Goal: Task Accomplishment & Management: Use online tool/utility

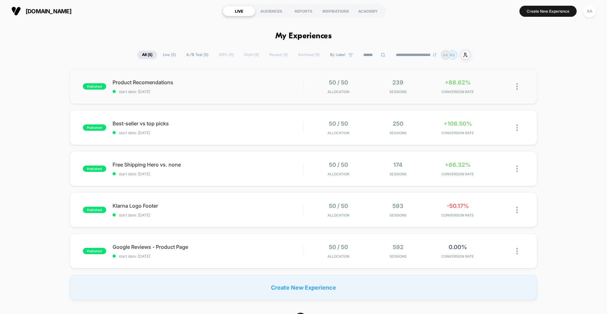
click at [288, 76] on div "published Product Recomendations start date: 24.9.2025 50 / 50 Allocation 239 S…" at bounding box center [303, 86] width 467 height 35
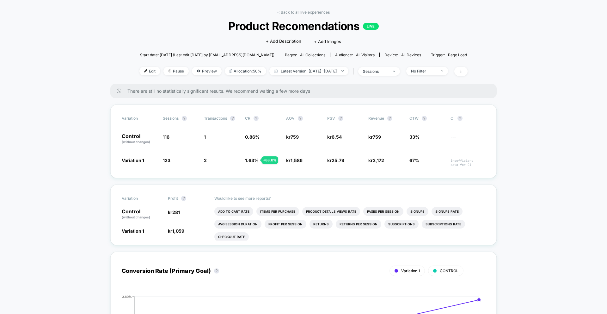
scroll to position [24, 0]
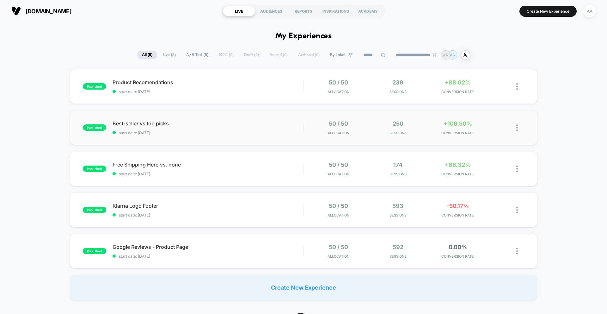
click at [297, 138] on div "published Best-seller vs top picks start date: 24.9.2025 50 / 50 Allocation 250…" at bounding box center [303, 127] width 467 height 35
click at [546, 12] on button "Create New Experience" at bounding box center [548, 11] width 57 height 11
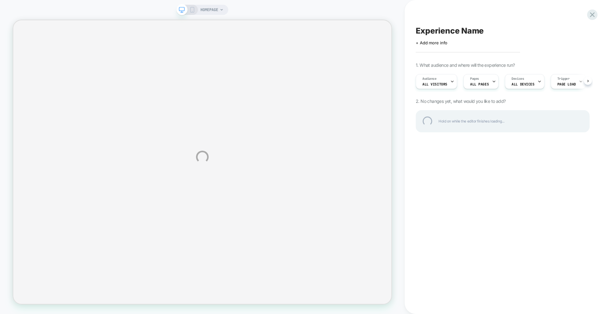
click at [447, 79] on div "HOMEPAGE Experience Name Click to edit experience details + Add more info 1. Wh…" at bounding box center [303, 157] width 607 height 314
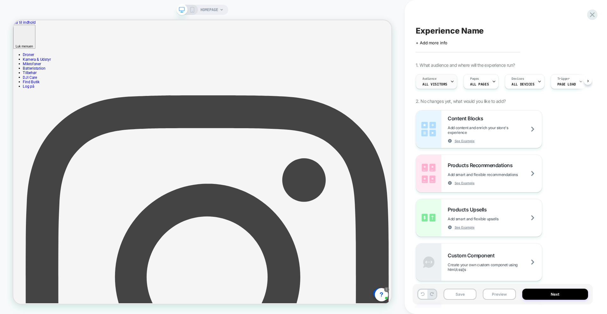
scroll to position [0, 0]
click at [445, 78] on div "Audience All Visitors" at bounding box center [435, 81] width 38 height 14
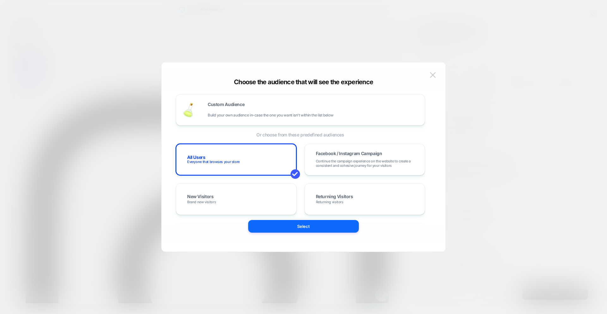
click at [471, 81] on div at bounding box center [303, 157] width 607 height 314
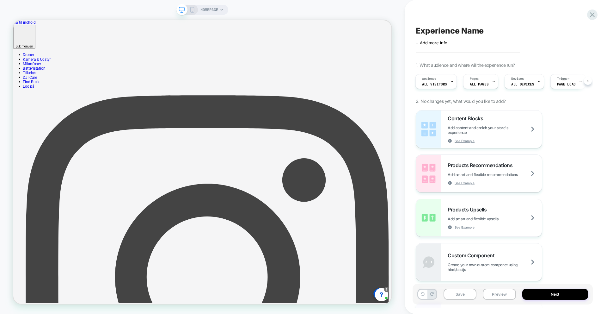
scroll to position [7, 0]
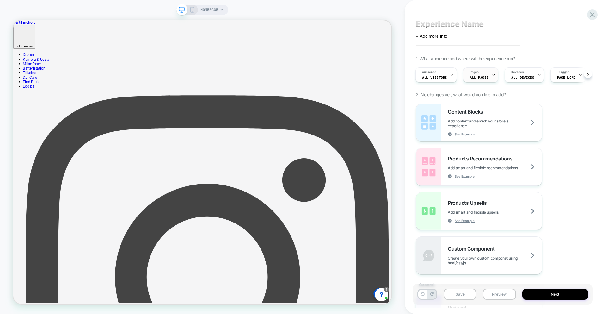
click at [481, 78] on span "ALL PAGES" at bounding box center [479, 77] width 19 height 4
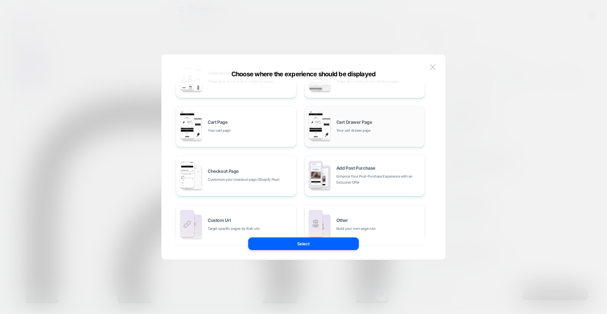
scroll to position [78, 0]
click at [362, 127] on span "Your cart drawer page" at bounding box center [353, 130] width 34 height 6
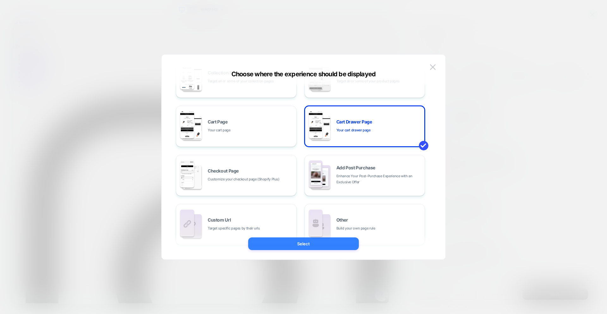
drag, startPoint x: 313, startPoint y: 246, endPoint x: 402, endPoint y: 300, distance: 103.2
click at [313, 246] on button "Select" at bounding box center [303, 243] width 111 height 13
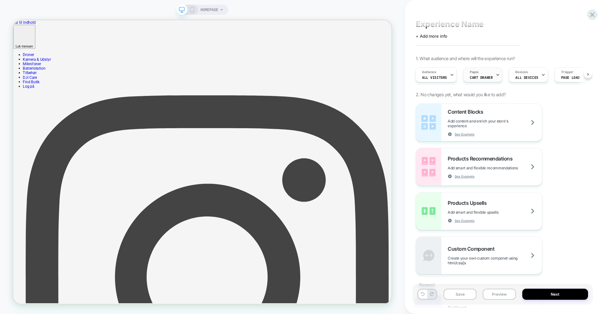
click at [479, 73] on div "Pages CART DRAWER" at bounding box center [481, 75] width 35 height 14
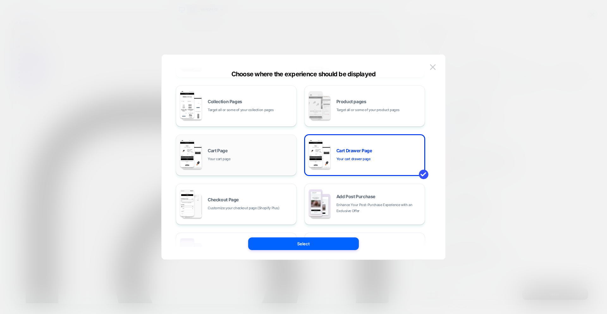
scroll to position [53, 0]
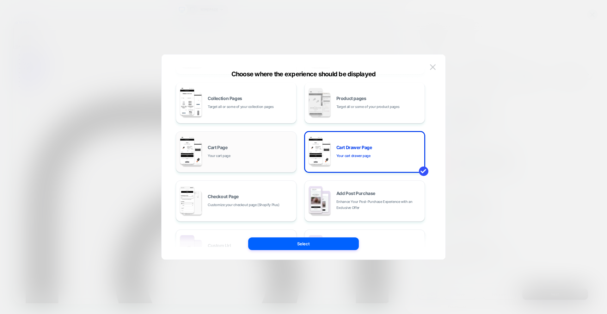
click at [263, 156] on div "Cart Page Your cart page" at bounding box center [250, 152] width 85 height 14
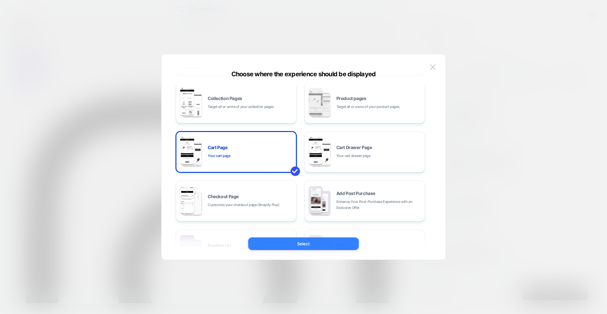
click at [331, 243] on button "Select" at bounding box center [303, 243] width 111 height 13
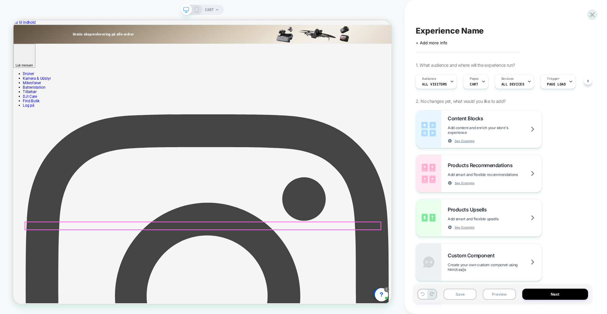
scroll to position [0, 1]
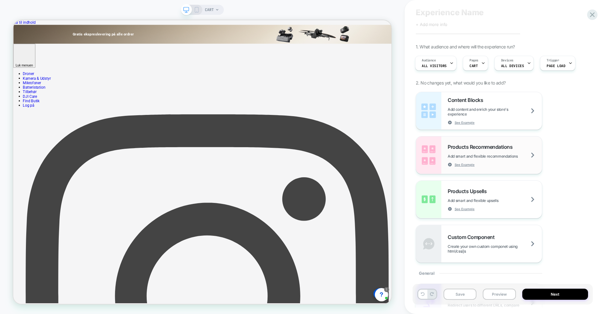
scroll to position [20, 0]
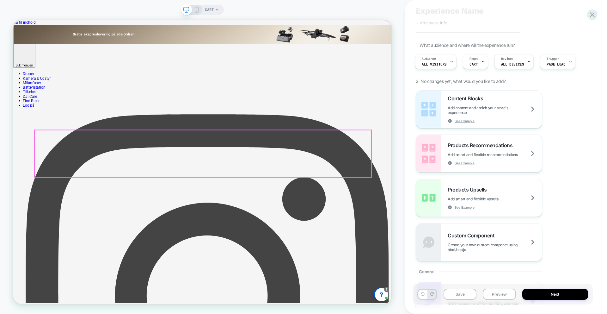
drag, startPoint x: 527, startPoint y: 174, endPoint x: 449, endPoint y: 204, distance: 83.6
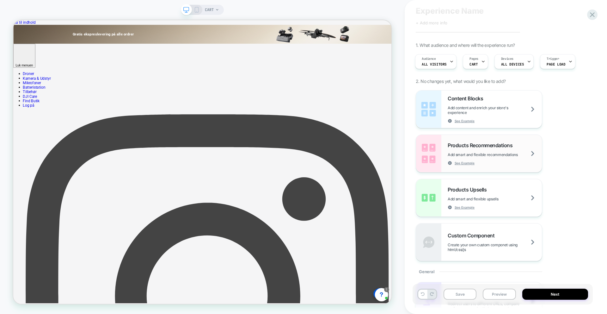
click at [536, 151] on div "Products Recommendations Add smart and flexible recommendations See Example" at bounding box center [495, 153] width 94 height 23
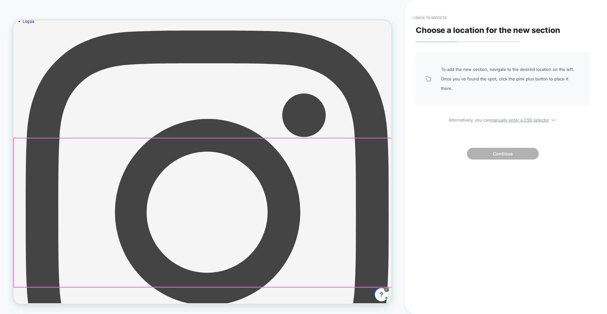
scroll to position [127, 0]
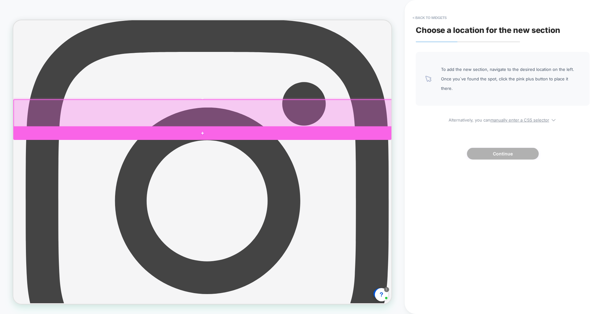
click at [268, 166] on div at bounding box center [265, 171] width 504 height 18
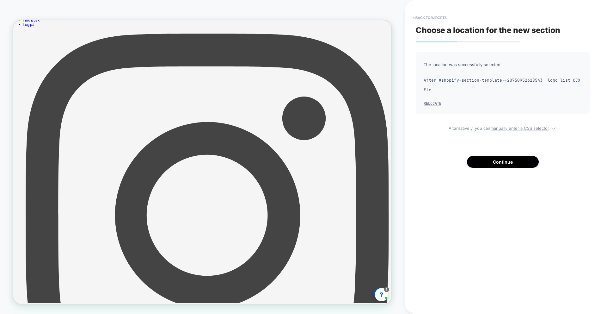
scroll to position [94, 0]
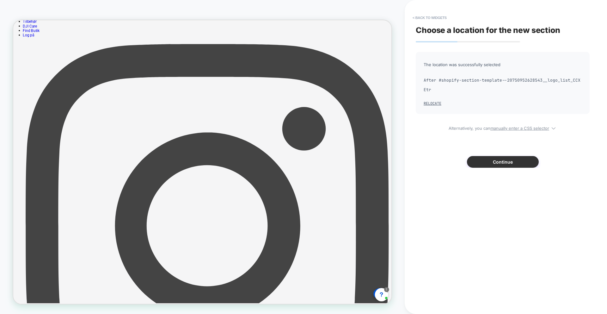
click at [503, 163] on button "Continue" at bounding box center [503, 162] width 72 height 12
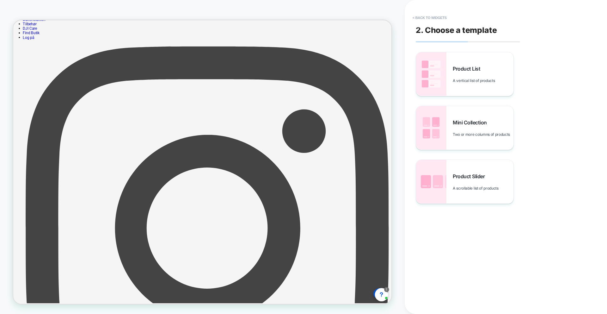
scroll to position [91, 0]
click at [473, 191] on div "Product Slider A scrollable list of products" at bounding box center [464, 182] width 97 height 44
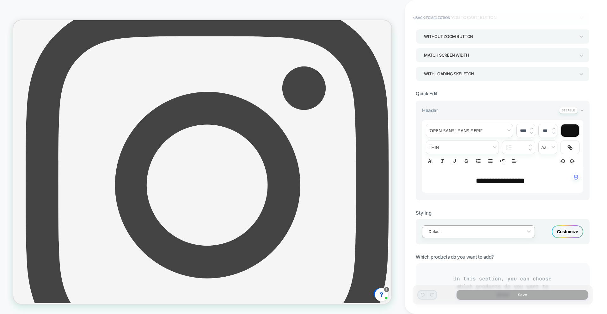
scroll to position [71, 0]
click at [494, 181] on span "**********" at bounding box center [500, 180] width 49 height 8
type input "****"
click at [494, 181] on span "**********" at bounding box center [500, 180] width 49 height 8
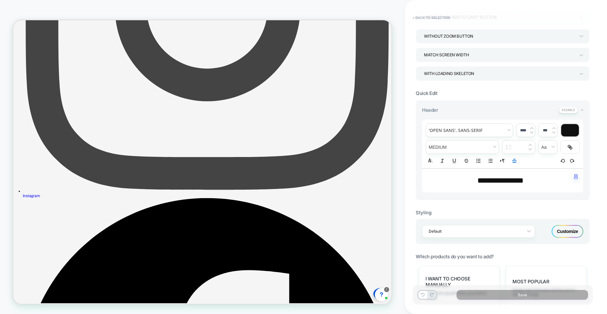
scroll to position [396, 0]
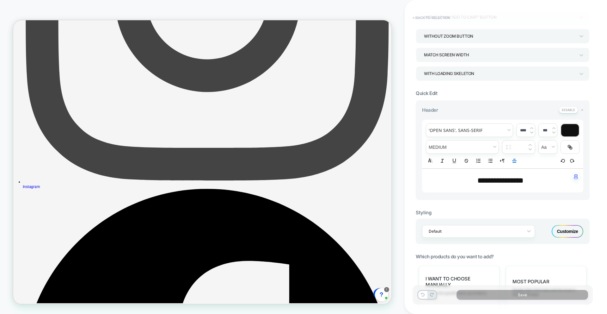
click at [434, 17] on button "< Back to selection" at bounding box center [432, 18] width 44 height 10
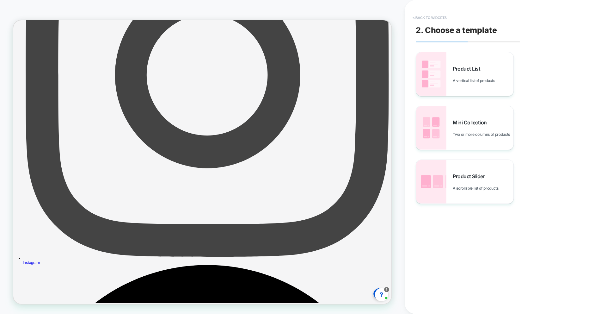
click at [430, 18] on button "< Back to widgets" at bounding box center [430, 18] width 40 height 10
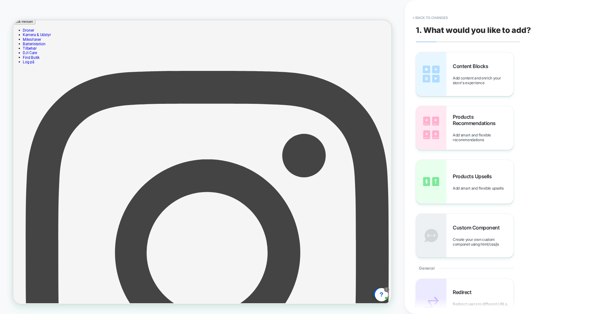
scroll to position [45, 0]
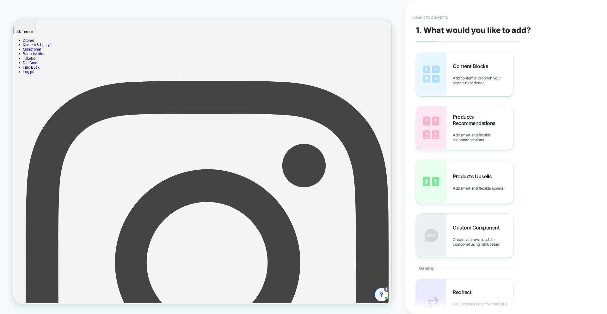
drag, startPoint x: 492, startPoint y: 141, endPoint x: 309, endPoint y: 273, distance: 225.3
click at [444, 127] on img at bounding box center [431, 128] width 30 height 44
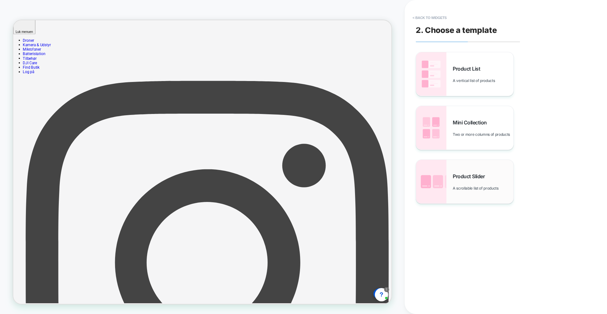
click at [470, 188] on span "A scrollable list of products" at bounding box center [477, 188] width 49 height 5
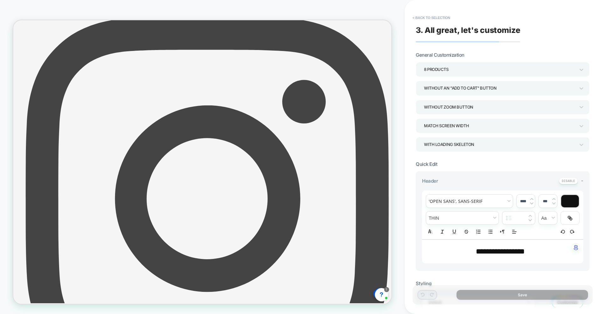
scroll to position [174, 0]
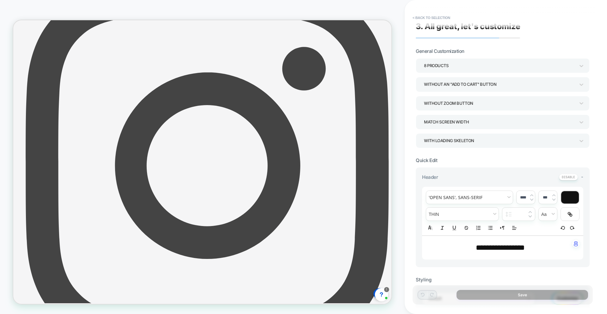
click at [509, 251] on span "**********" at bounding box center [500, 248] width 49 height 8
type input "****"
click at [509, 251] on p "**********" at bounding box center [501, 246] width 144 height 11
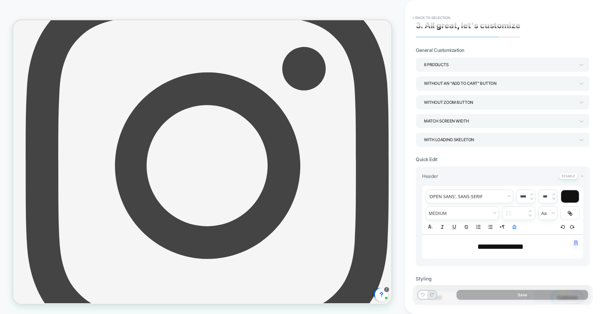
click at [502, 243] on span "**********" at bounding box center [501, 247] width 46 height 8
click at [522, 200] on div "****" at bounding box center [526, 196] width 18 height 13
click at [520, 195] on input "****" at bounding box center [523, 196] width 13 height 5
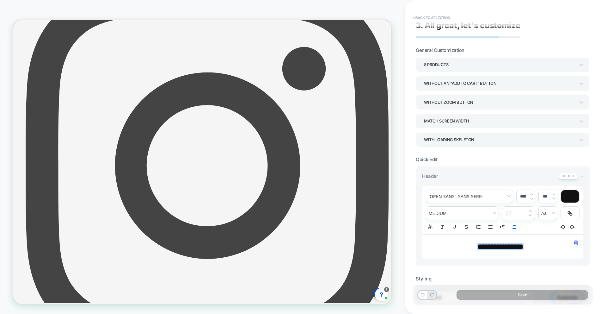
click at [520, 195] on input "****" at bounding box center [523, 196] width 13 height 5
click at [540, 248] on p "**********" at bounding box center [501, 246] width 144 height 11
click at [488, 238] on div "**********" at bounding box center [502, 248] width 161 height 27
click at [514, 239] on div "**********" at bounding box center [502, 246] width 161 height 23
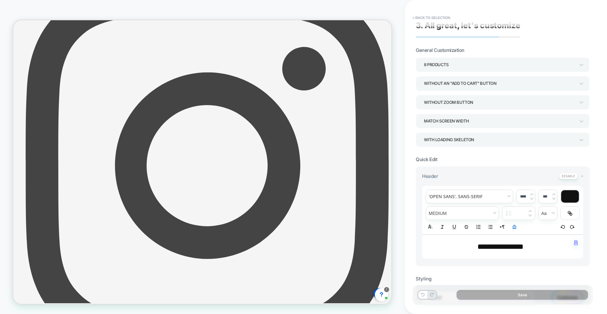
drag, startPoint x: 514, startPoint y: 239, endPoint x: 527, endPoint y: 219, distance: 24.4
click at [515, 237] on div "**********" at bounding box center [502, 246] width 161 height 23
click at [531, 194] on img at bounding box center [531, 194] width 3 height 3
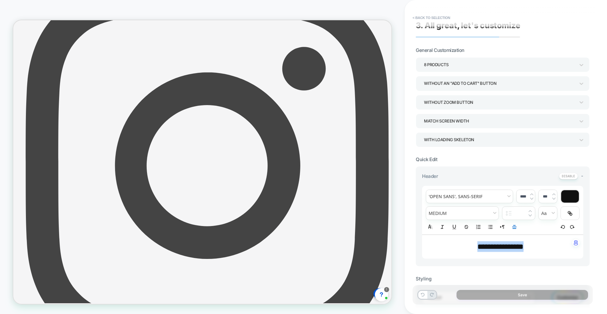
click at [531, 194] on img at bounding box center [531, 194] width 3 height 3
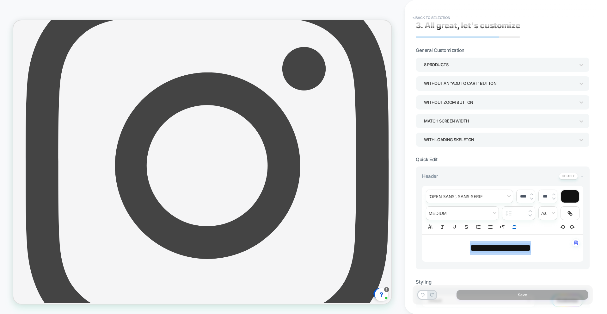
type input "****"
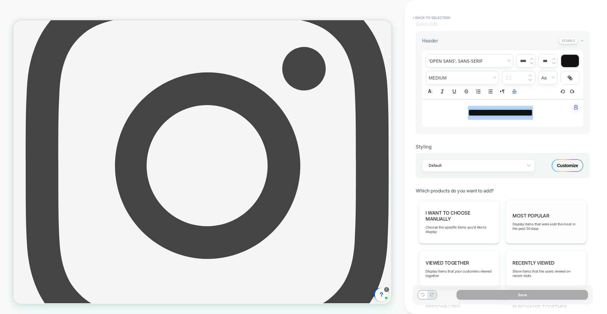
scroll to position [141, 0]
click at [520, 186] on div "**********" at bounding box center [503, 170] width 174 height 519
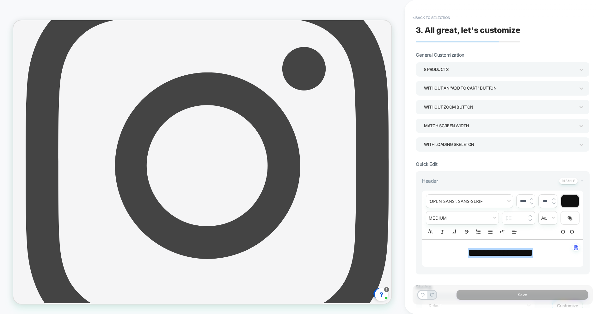
scroll to position [288, 0]
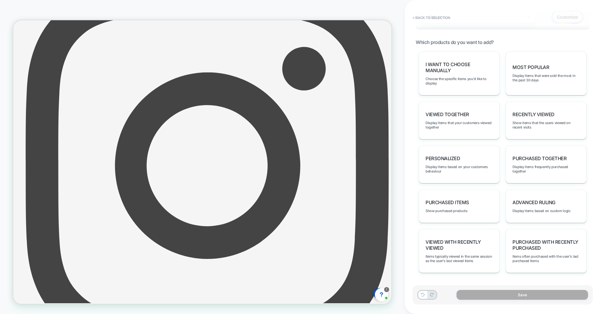
drag, startPoint x: 506, startPoint y: 301, endPoint x: 505, endPoint y: 298, distance: 3.6
click at [506, 300] on div "Save" at bounding box center [503, 294] width 180 height 19
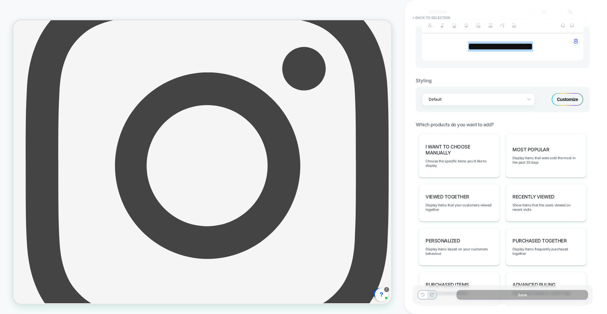
scroll to position [206, 0]
click at [465, 252] on span "Display items based on your customers behaviour" at bounding box center [459, 251] width 67 height 9
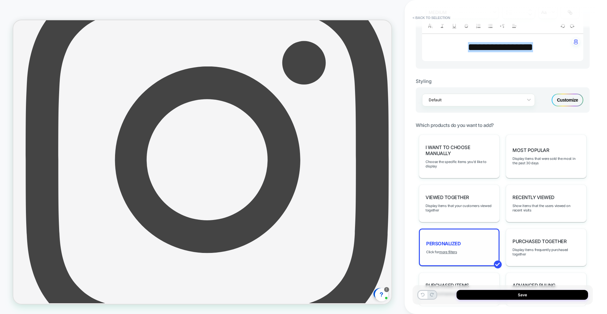
scroll to position [182, 0]
click at [531, 299] on button "Save" at bounding box center [523, 295] width 132 height 10
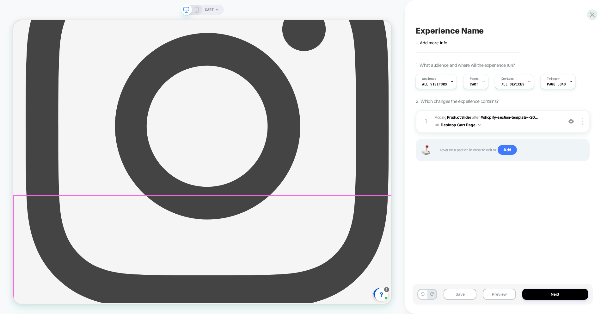
scroll to position [227, 0]
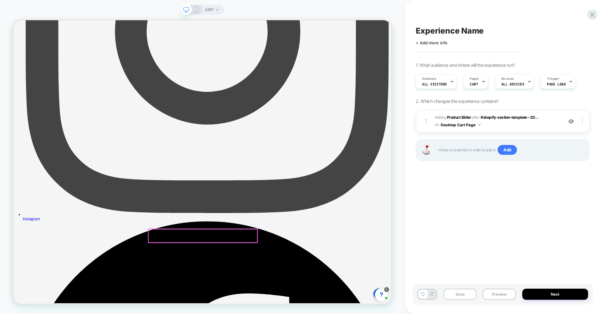
scroll to position [356, 0]
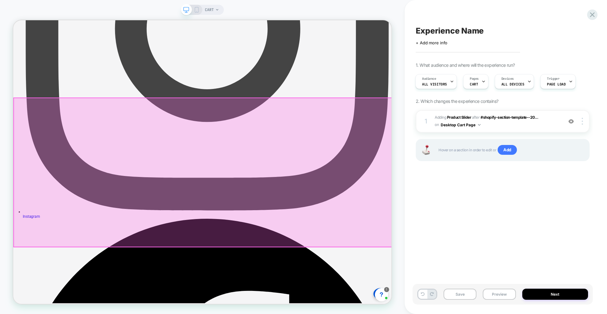
click at [343, 138] on div at bounding box center [266, 223] width 504 height 198
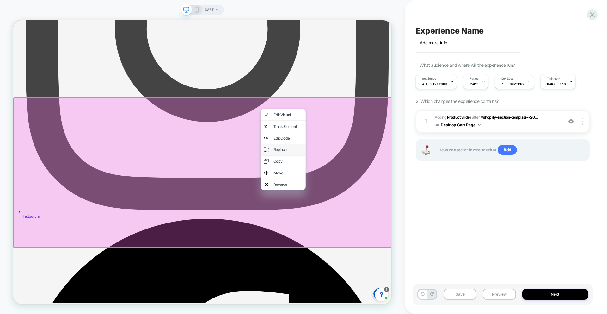
click at [375, 196] on div "Replace" at bounding box center [379, 192] width 39 height 6
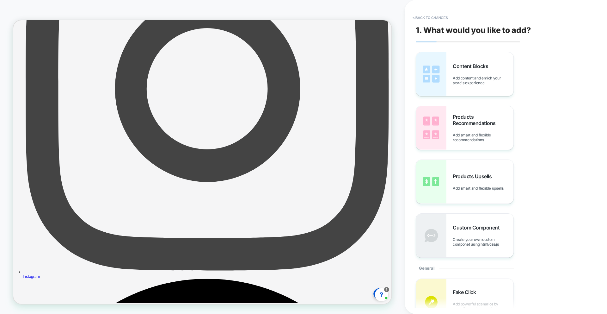
scroll to position [279, 0]
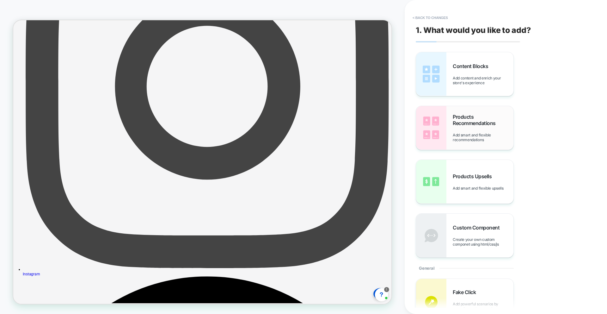
click at [468, 126] on div "Products Recommendations Add smart and flexible recommendations" at bounding box center [483, 128] width 61 height 28
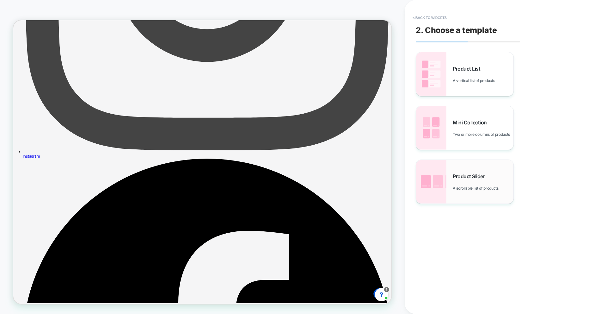
click at [481, 171] on div "Product Slider A scrollable list of products" at bounding box center [464, 182] width 97 height 44
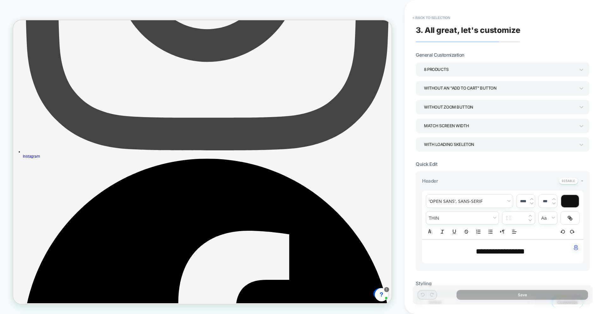
scroll to position [436, 0]
click at [493, 256] on p "**********" at bounding box center [501, 251] width 144 height 11
type input "****"
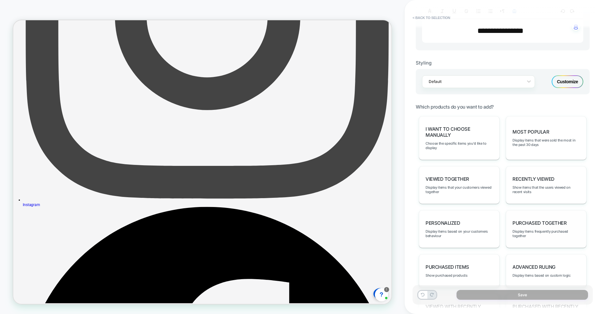
scroll to position [285, 0]
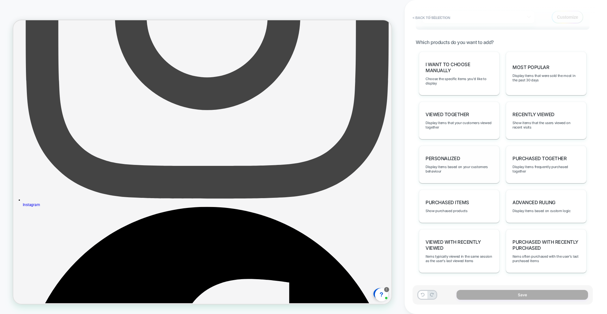
click at [469, 163] on div "personalized Display items based on your customers behaviour" at bounding box center [459, 164] width 81 height 38
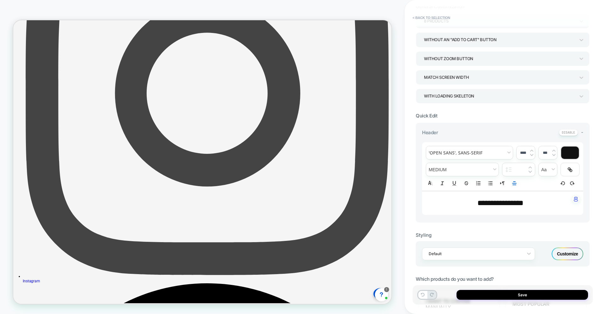
scroll to position [0, 0]
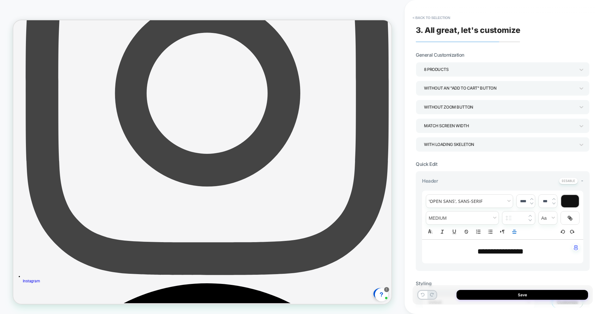
click at [495, 252] on span "**********" at bounding box center [501, 251] width 46 height 8
drag, startPoint x: 495, startPoint y: 252, endPoint x: 545, endPoint y: 196, distance: 75.5
click at [534, 199] on div "****" at bounding box center [526, 200] width 18 height 13
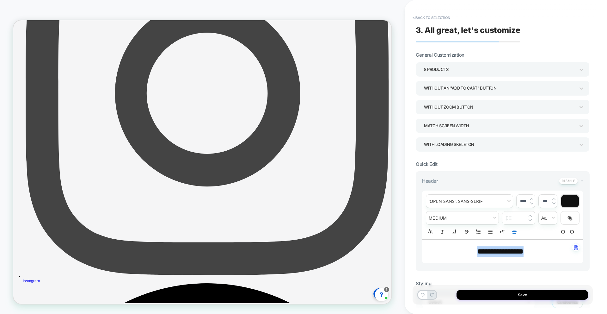
click at [533, 199] on img at bounding box center [531, 199] width 3 height 3
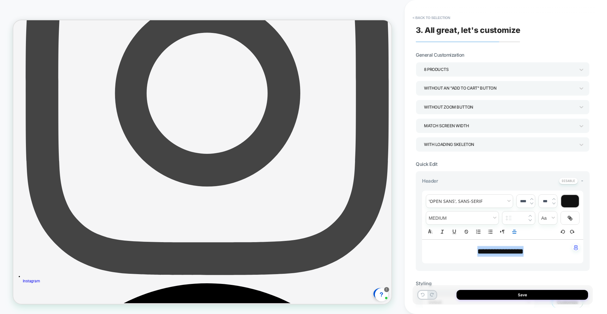
click at [533, 199] on img at bounding box center [531, 199] width 3 height 3
type input "****"
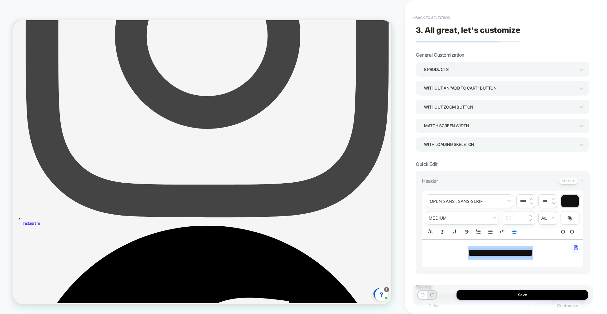
scroll to position [370, 0]
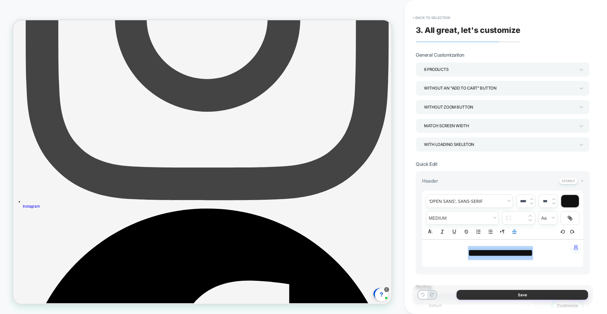
click at [514, 293] on button "Save" at bounding box center [523, 295] width 132 height 10
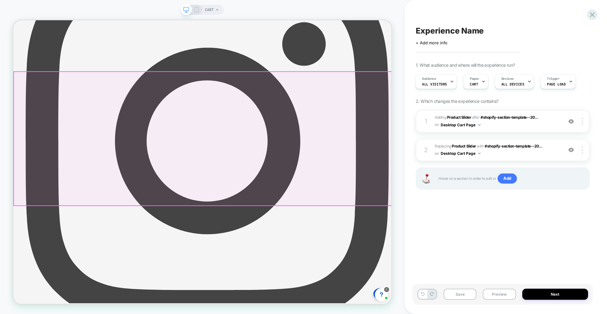
scroll to position [203, 0]
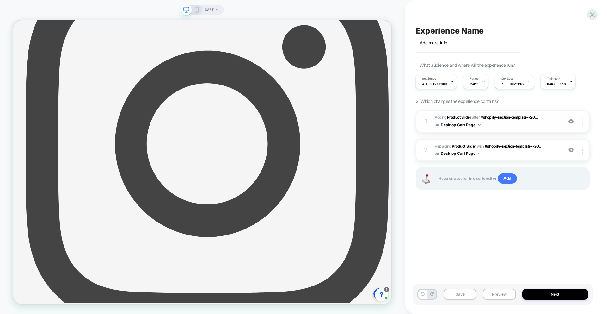
click at [583, 121] on img at bounding box center [582, 121] width 1 height 7
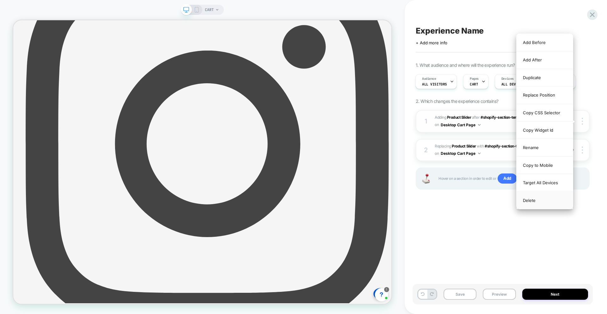
click at [541, 201] on div "Delete" at bounding box center [545, 200] width 56 height 17
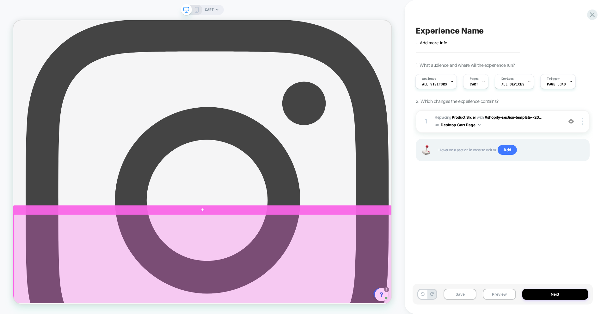
scroll to position [7, 0]
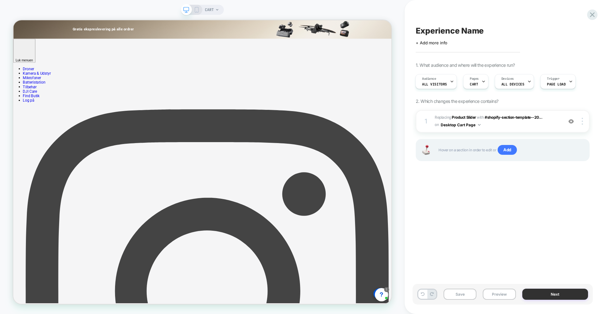
click at [544, 292] on button "Next" at bounding box center [555, 293] width 66 height 11
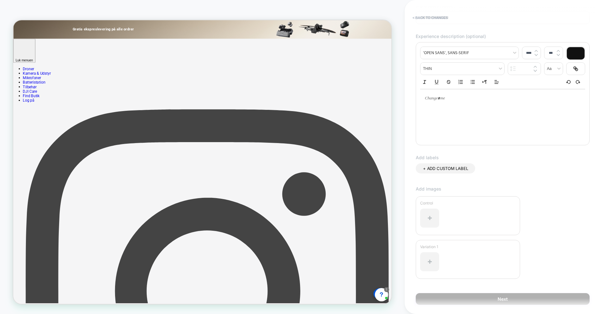
scroll to position [0, 0]
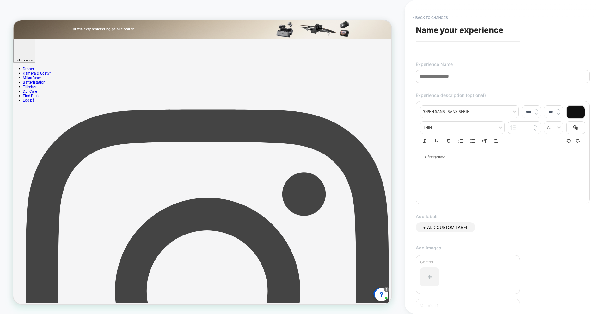
click at [464, 80] on input at bounding box center [503, 76] width 174 height 13
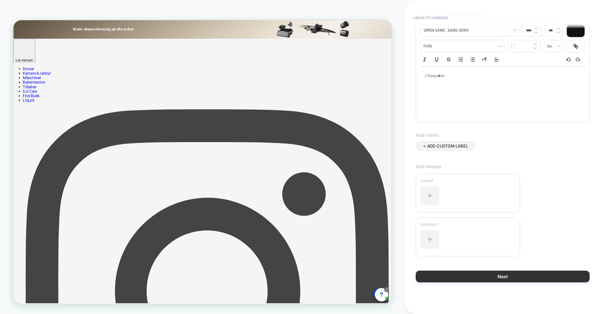
type input "**********"
click at [521, 273] on button "Next" at bounding box center [503, 276] width 174 height 12
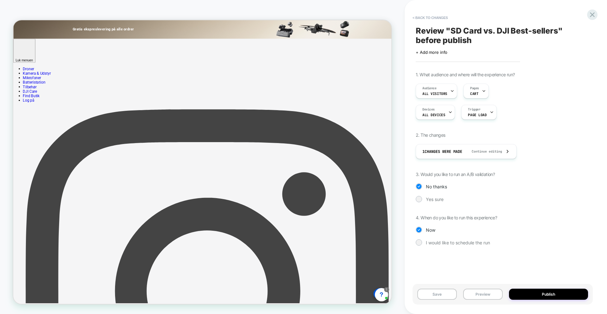
click at [431, 202] on div "1. What audience and where will the experience run? Audience All Visitors Pages…" at bounding box center [503, 163] width 174 height 183
click at [422, 197] on div "Yes sure" at bounding box center [503, 199] width 174 height 6
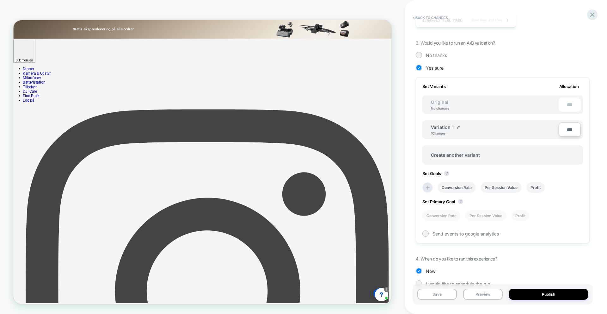
scroll to position [145, 0]
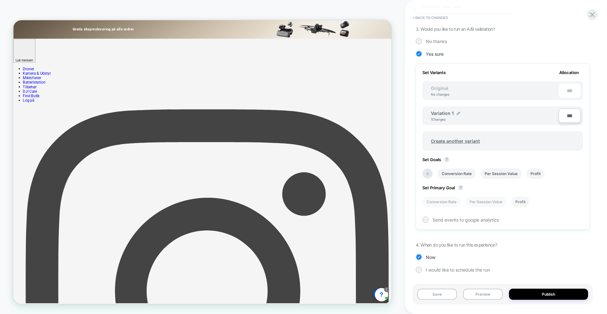
click at [521, 202] on li "Profit" at bounding box center [520, 201] width 18 height 10
click at [532, 174] on li "Profit" at bounding box center [536, 173] width 18 height 10
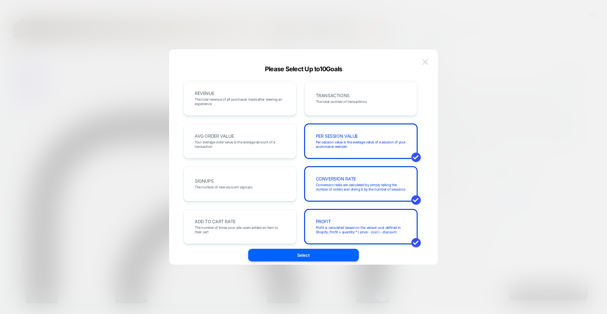
click at [427, 58] on button at bounding box center [425, 61] width 9 height 9
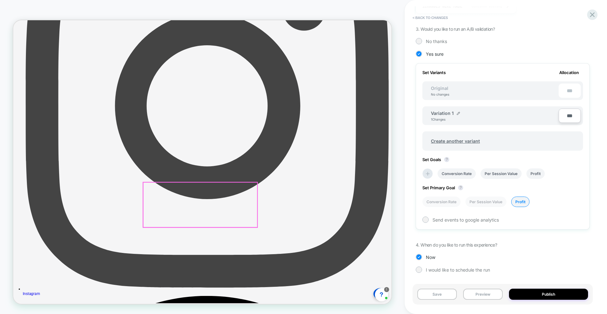
scroll to position [0, 0]
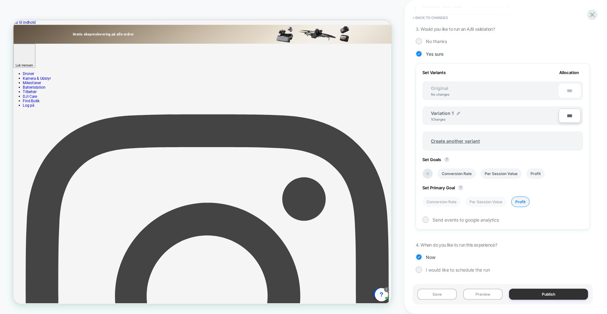
click at [537, 294] on button "Publish" at bounding box center [548, 293] width 79 height 11
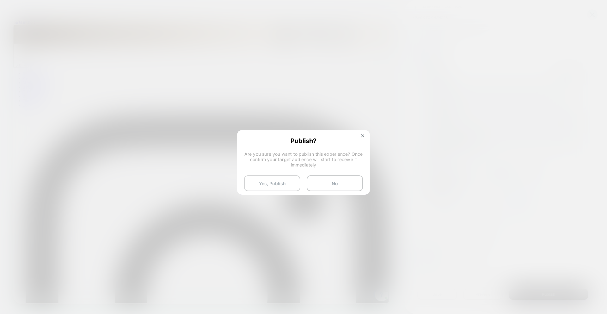
drag, startPoint x: 283, startPoint y: 181, endPoint x: 290, endPoint y: 179, distance: 7.4
click at [283, 181] on button "Yes, Publish" at bounding box center [272, 183] width 56 height 16
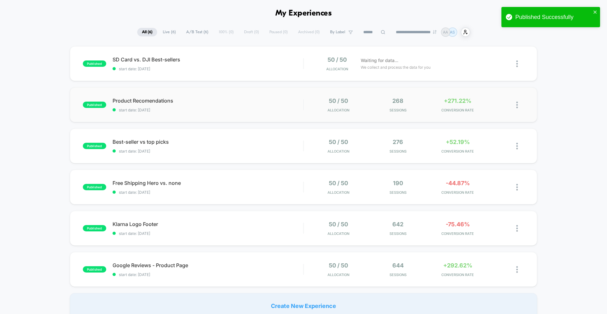
scroll to position [28, 0]
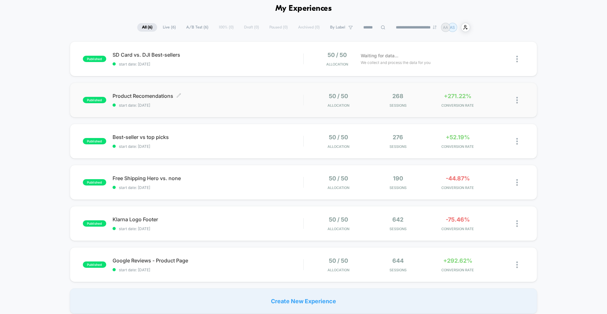
click at [268, 101] on div "Product Recomendations Click to edit experience details Click to edit experienc…" at bounding box center [208, 100] width 191 height 15
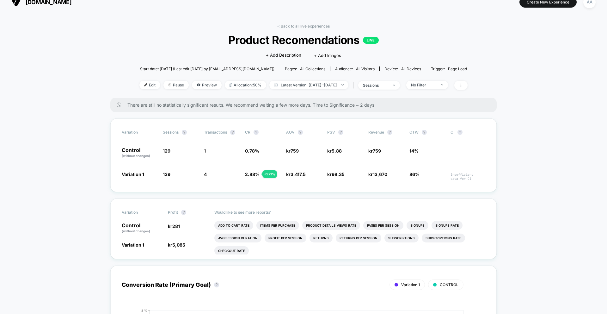
scroll to position [12, 0]
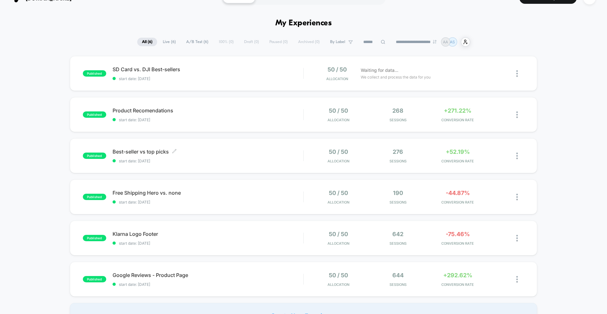
scroll to position [15, 0]
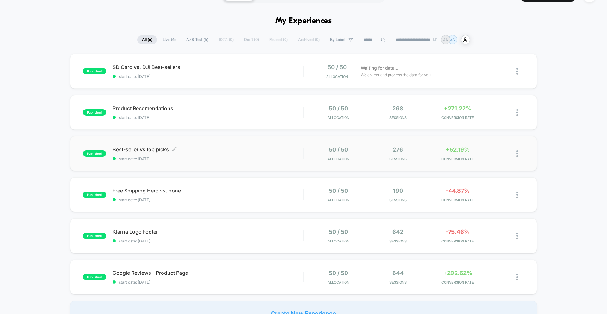
click at [224, 151] on span "Best-seller vs top picks Click to edit experience details" at bounding box center [208, 149] width 191 height 6
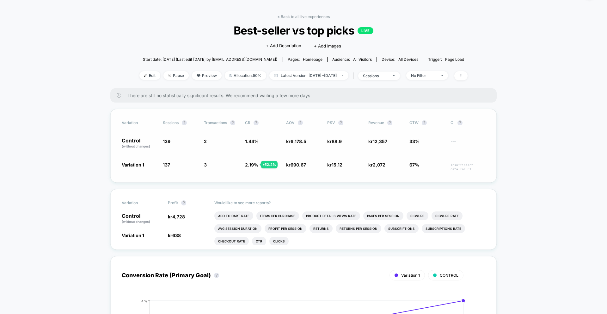
scroll to position [24, 0]
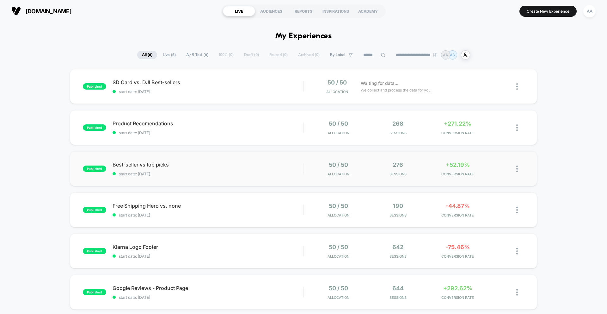
scroll to position [35, 0]
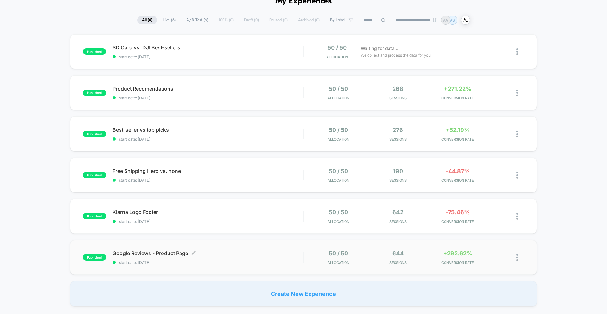
click at [240, 251] on span "Google Reviews - Product Page Click to edit experience details" at bounding box center [208, 253] width 191 height 6
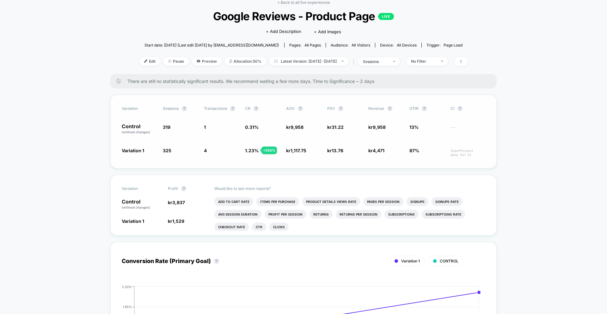
scroll to position [34, 0]
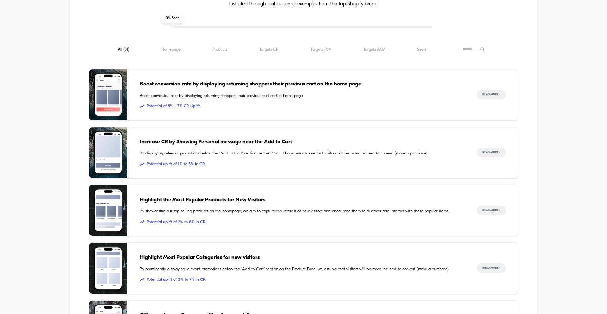
scroll to position [424, 0]
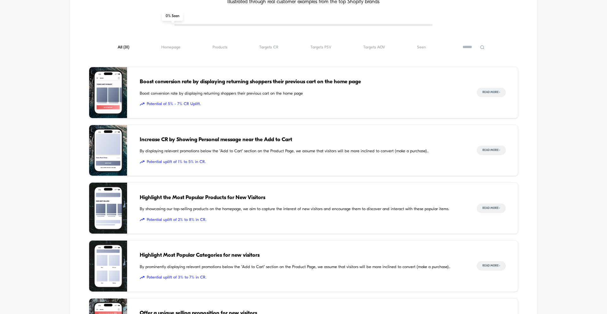
click at [246, 146] on div "Increase CR by Showing Personal message near the Add to Cart By displaying rele…" at bounding box center [302, 150] width 324 height 51
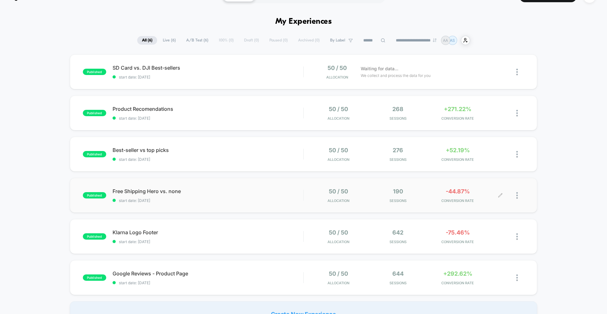
scroll to position [9, 0]
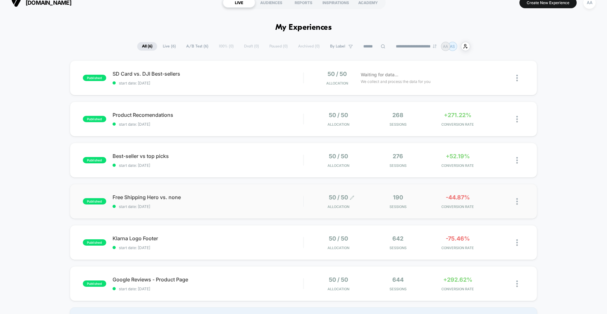
click at [332, 196] on span "50 / 50" at bounding box center [338, 197] width 19 height 7
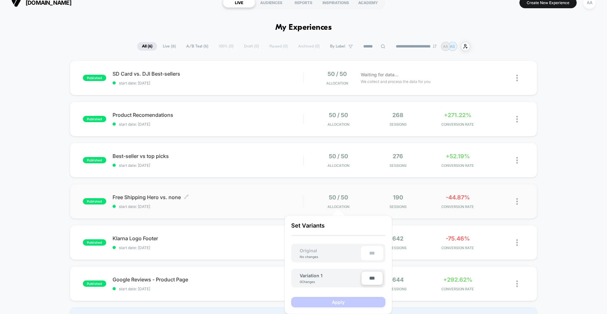
drag, startPoint x: 278, startPoint y: 201, endPoint x: 210, endPoint y: 198, distance: 68.1
click at [277, 201] on div "Free Shipping Hero vs. none Click to edit experience details Click to edit expe…" at bounding box center [208, 201] width 191 height 15
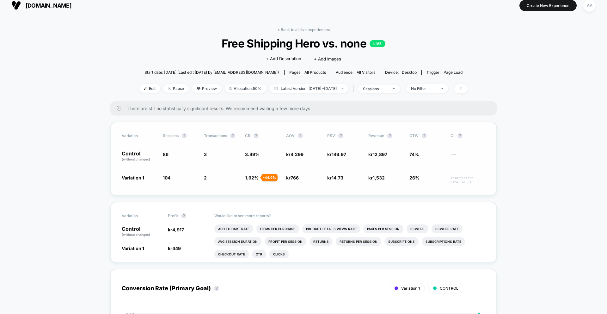
scroll to position [7, 0]
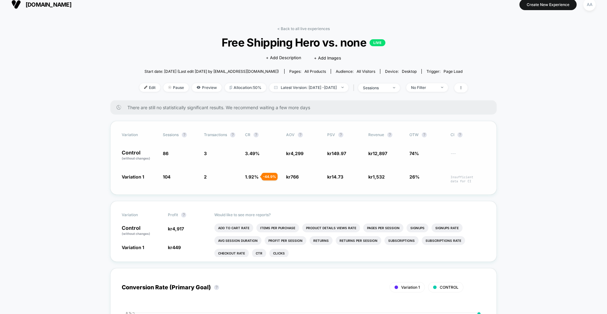
click at [254, 151] on span "3.49 %" at bounding box center [252, 153] width 15 height 5
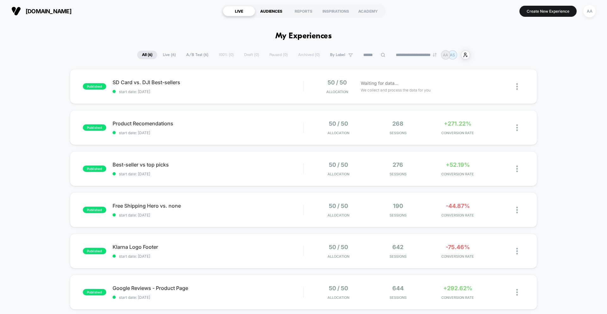
click at [278, 13] on div "AUDIENCES" at bounding box center [271, 11] width 32 height 10
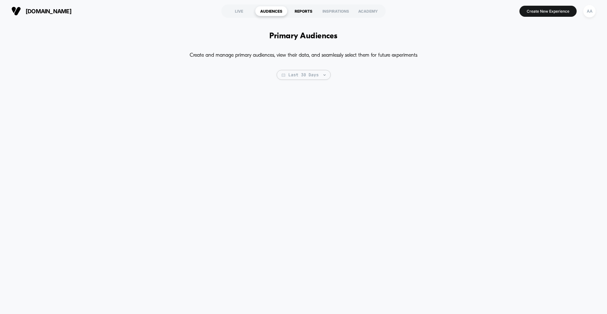
click at [301, 12] on div "REPORTS" at bounding box center [303, 11] width 32 height 10
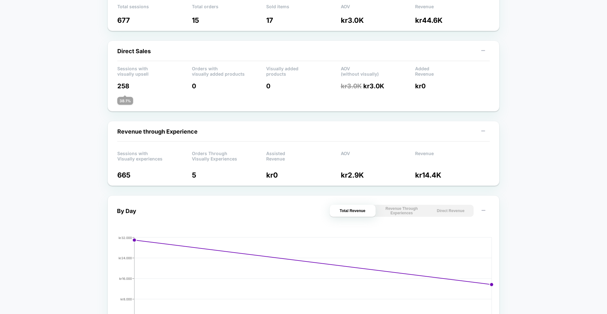
scroll to position [102, 0]
click at [128, 102] on div "38.1 %" at bounding box center [125, 100] width 16 height 8
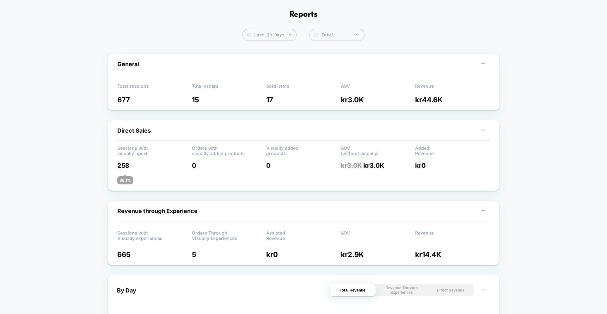
scroll to position [0, 0]
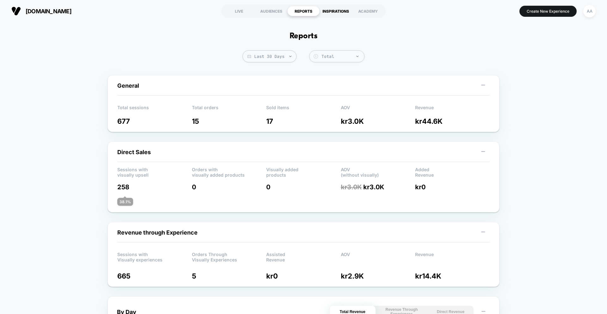
click at [333, 12] on div "INSPIRATIONS" at bounding box center [336, 11] width 32 height 10
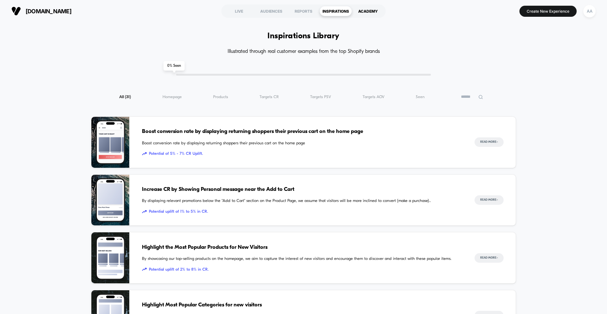
click at [358, 11] on div "ACADEMY" at bounding box center [368, 11] width 32 height 10
click at [246, 11] on div "LIVE" at bounding box center [239, 11] width 32 height 10
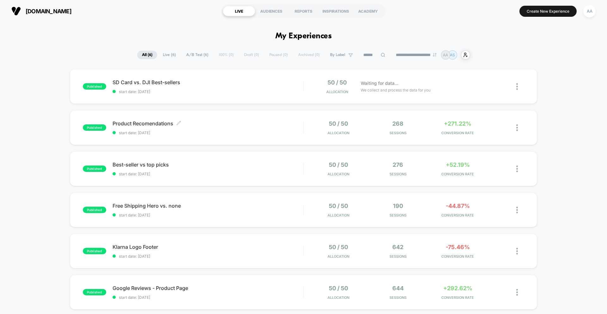
scroll to position [0, 0]
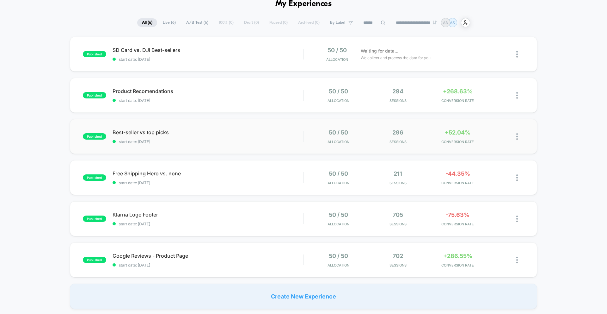
scroll to position [40, 0]
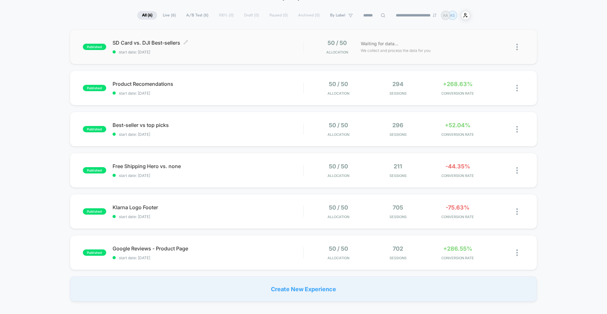
click at [211, 46] on div "SD Card vs. DJI Best-sellers Click to edit experience details Click to edit exp…" at bounding box center [208, 47] width 191 height 15
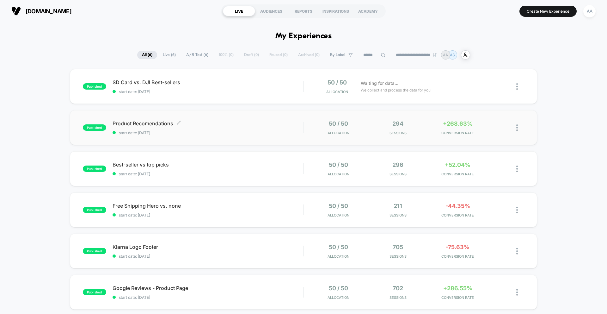
click at [226, 127] on div "Product Recomendations Click to edit experience details Click to edit experienc…" at bounding box center [208, 127] width 191 height 15
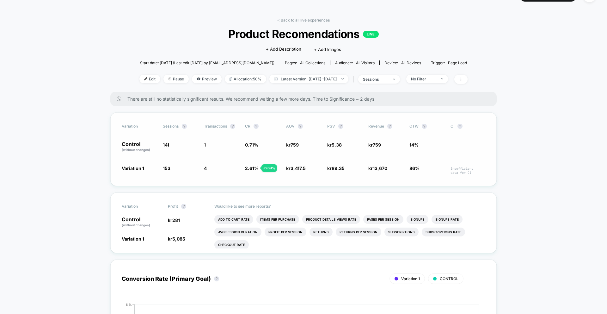
scroll to position [20, 0]
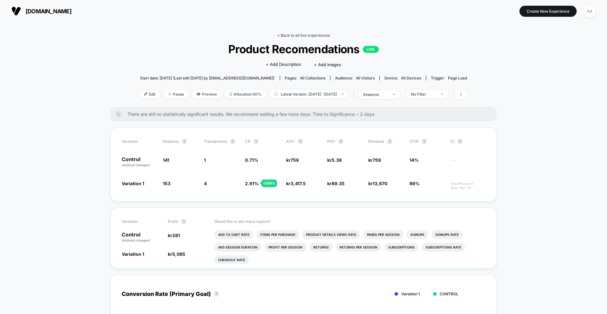
click at [312, 34] on link "< Back to all live experiences" at bounding box center [303, 35] width 52 height 5
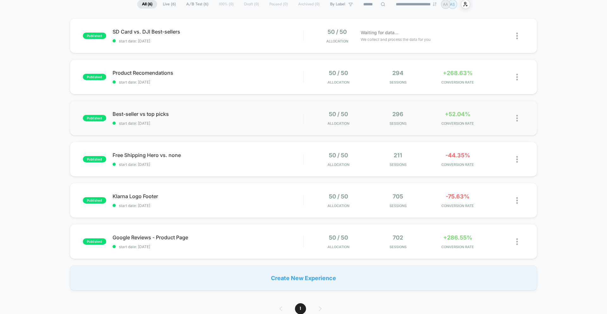
scroll to position [51, 0]
click at [280, 64] on div "published Product Recomendations start date: 24.9.2025 50 / 50 Allocation 294 S…" at bounding box center [303, 76] width 467 height 35
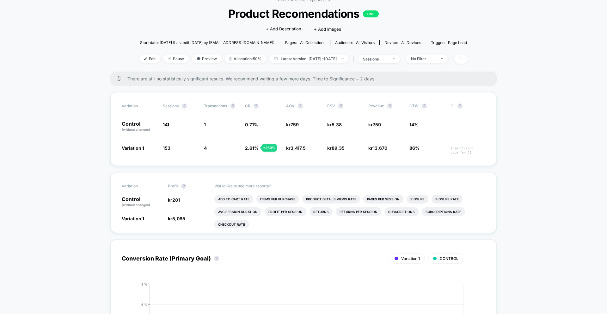
scroll to position [53, 0]
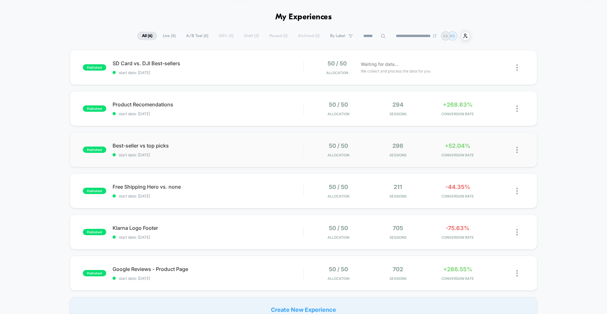
scroll to position [24, 0]
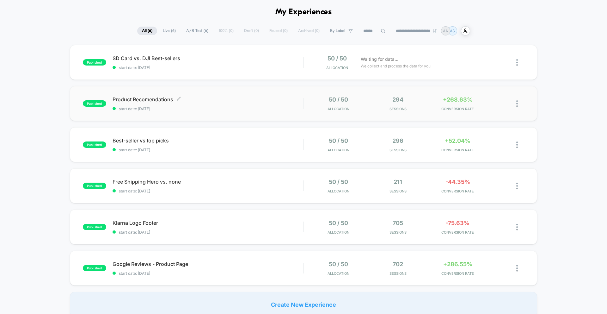
click at [291, 105] on div "Product Recomendations Click to edit experience details Click to edit experienc…" at bounding box center [208, 103] width 191 height 15
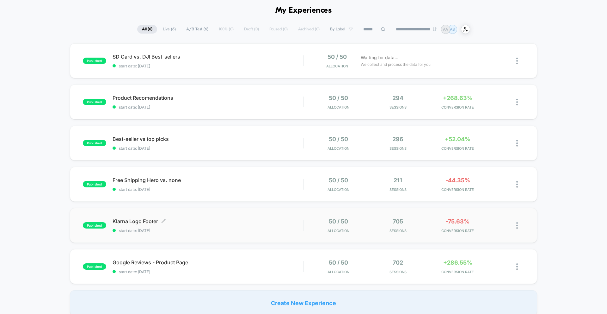
scroll to position [28, 0]
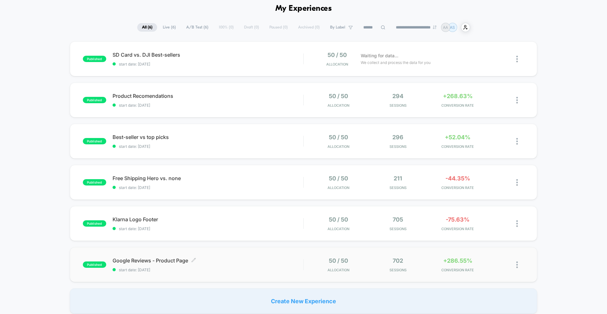
click at [274, 257] on div "published Google Reviews - Product Page Click to edit experience details Click …" at bounding box center [303, 264] width 467 height 35
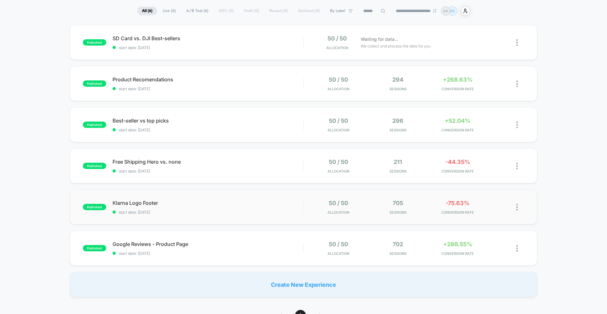
scroll to position [45, 0]
click at [209, 88] on span "start date: [DATE]" at bounding box center [208, 88] width 191 height 5
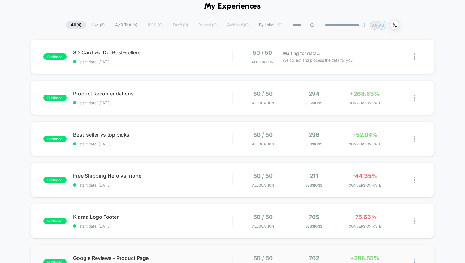
scroll to position [4, 0]
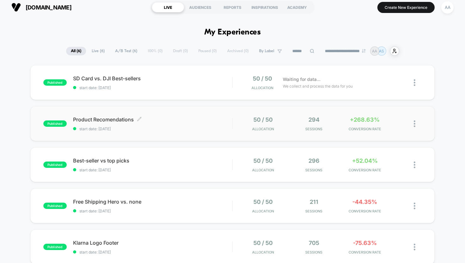
click at [144, 130] on span "start date: [DATE]" at bounding box center [152, 128] width 159 height 5
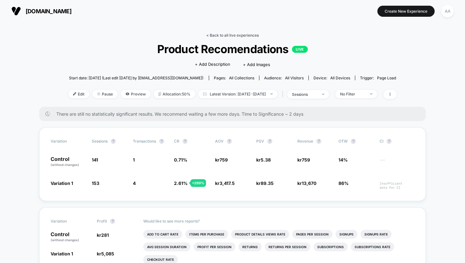
click at [230, 34] on link "< Back to all live experiences" at bounding box center [232, 35] width 52 height 5
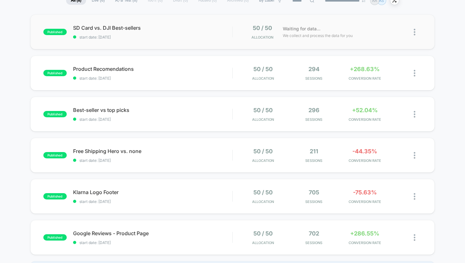
scroll to position [55, 0]
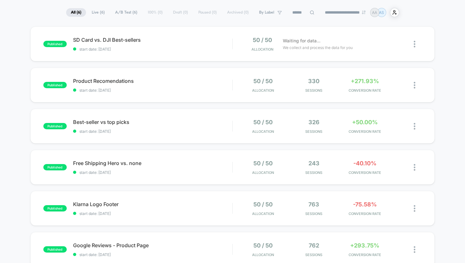
scroll to position [43, 0]
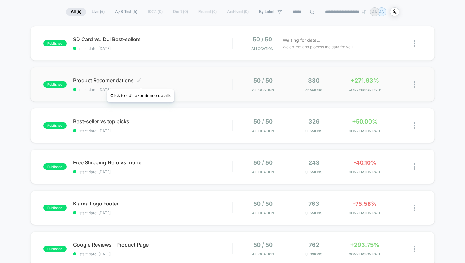
click at [140, 81] on icon at bounding box center [139, 79] width 5 height 5
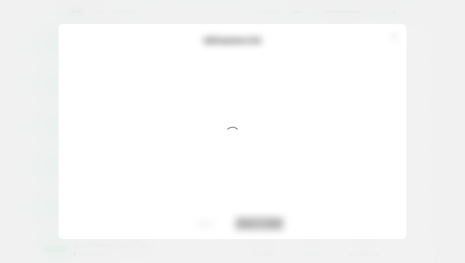
click at [19, 101] on div at bounding box center [232, 131] width 465 height 263
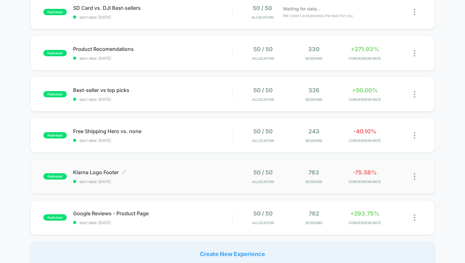
scroll to position [75, 0]
click at [224, 179] on span "start date: [DATE]" at bounding box center [152, 181] width 159 height 5
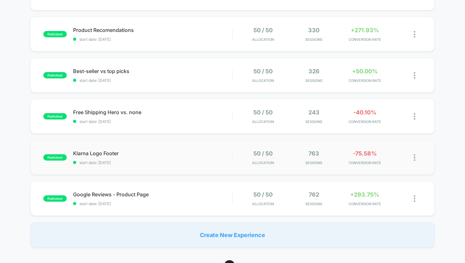
scroll to position [94, 0]
click at [172, 201] on span "start date: [DATE]" at bounding box center [152, 203] width 159 height 5
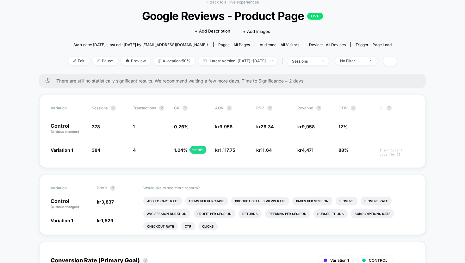
scroll to position [47, 0]
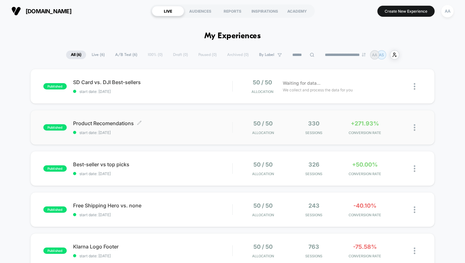
click at [126, 134] on span "start date: [DATE]" at bounding box center [152, 132] width 159 height 5
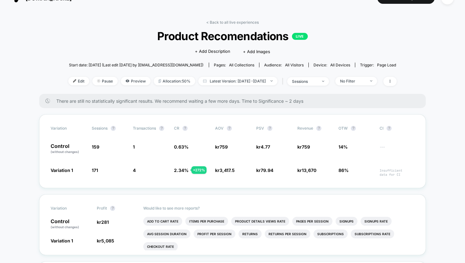
scroll to position [13, 0]
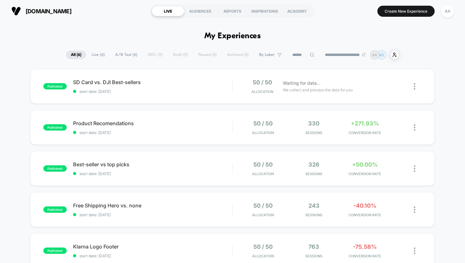
scroll to position [13, 0]
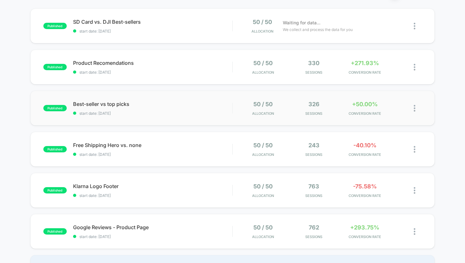
scroll to position [61, 0]
click at [98, 105] on span "Best-seller vs top picks Click to edit experience details" at bounding box center [152, 104] width 159 height 6
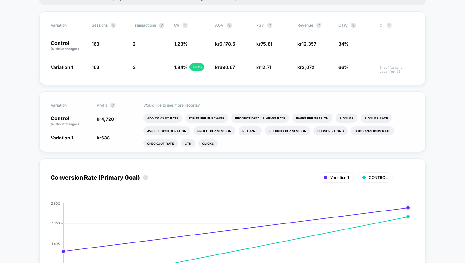
scroll to position [89, 0]
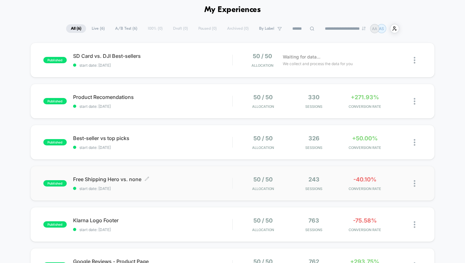
scroll to position [50, 0]
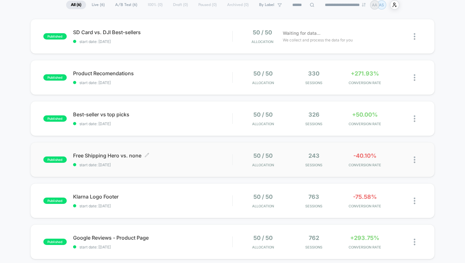
click at [110, 155] on span "Free Shipping Hero vs. none Click to edit experience details" at bounding box center [152, 155] width 159 height 6
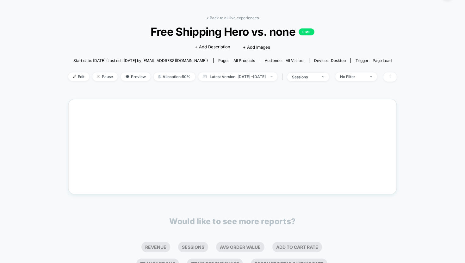
scroll to position [21, 0]
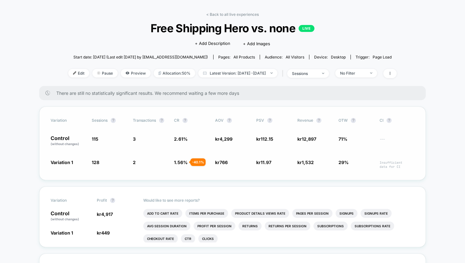
click at [137, 140] on span "3" at bounding box center [150, 141] width 35 height 11
click at [177, 144] on span "2.61 %" at bounding box center [191, 141] width 35 height 11
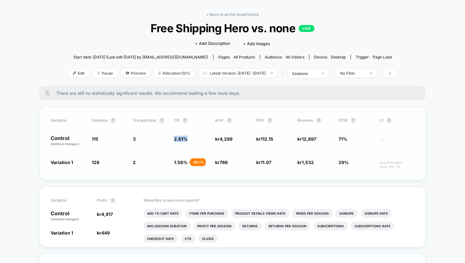
click at [177, 144] on span "2.61 %" at bounding box center [191, 141] width 35 height 11
click at [134, 142] on span "3" at bounding box center [150, 141] width 35 height 11
click at [134, 156] on div "Variation Sessions ? Transactions ? CR ? AOV ? PSV ? Revenue ? OTW ? CI ? Contr…" at bounding box center [232, 144] width 386 height 74
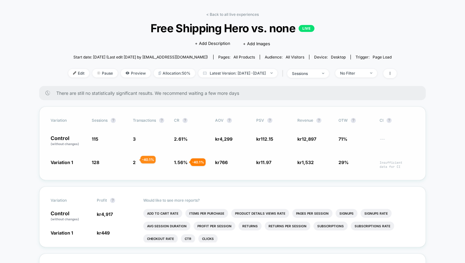
click at [133, 160] on span "2" at bounding box center [134, 162] width 3 height 5
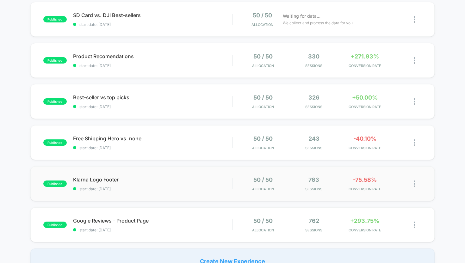
scroll to position [85, 0]
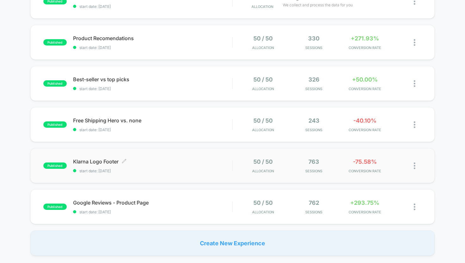
click at [101, 166] on div "Klarna Logo Footer Click to edit experience details Click to edit experience de…" at bounding box center [152, 165] width 159 height 15
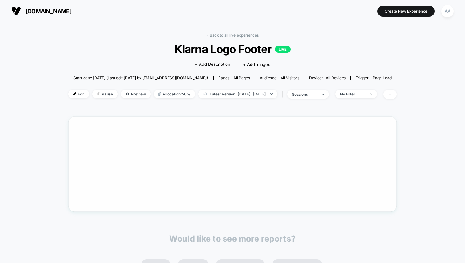
scroll to position [25, 0]
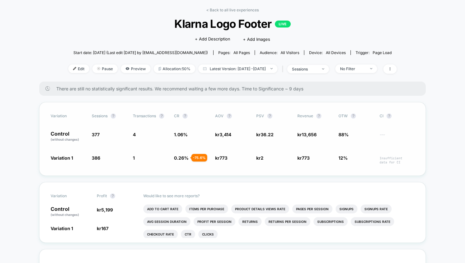
click at [130, 135] on div "Control (without changes) 377 4 1.06 % kr 3,414 kr 36.22 kr 13,656 88% ---" at bounding box center [233, 136] width 364 height 11
drag, startPoint x: 130, startPoint y: 135, endPoint x: 183, endPoint y: 136, distance: 53.1
click at [183, 136] on div "Control (without changes) 377 4 1.06 % kr 3,414 kr 36.22 kr 13,656 88% ---" at bounding box center [233, 136] width 364 height 11
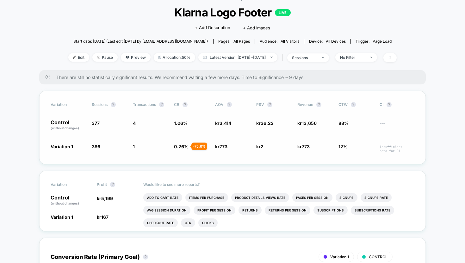
click at [281, 140] on div "Variation Sessions ? Transactions ? CR ? AOV ? PSV ? Revenue ? OTW ? CI ? Contr…" at bounding box center [232, 128] width 386 height 74
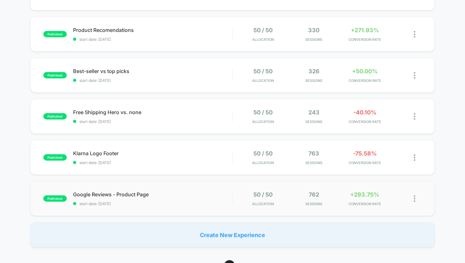
scroll to position [105, 0]
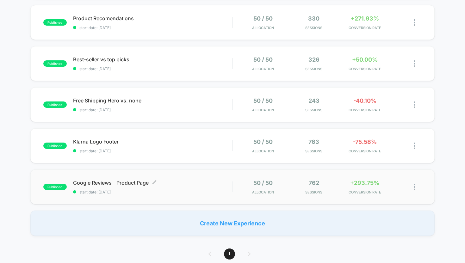
click at [128, 186] on div "Google Reviews - Product Page Click to edit experience details Click to edit ex…" at bounding box center [152, 187] width 159 height 15
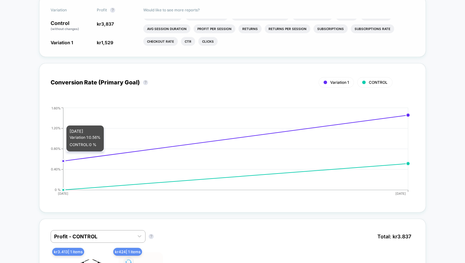
scroll to position [376, 0]
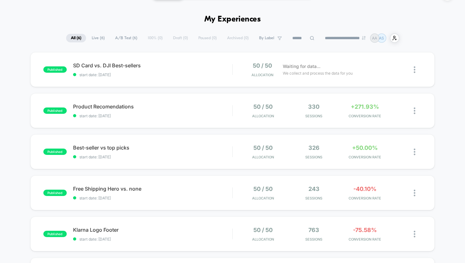
scroll to position [156, 0]
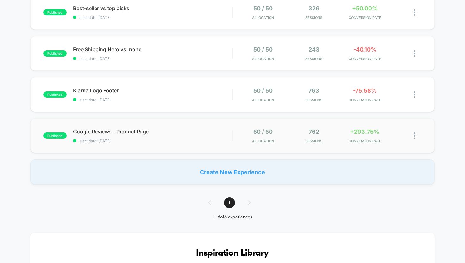
click at [163, 145] on div "published Google Reviews - Product Page start date: 24.9.2025 50 / 50 Allocatio…" at bounding box center [232, 135] width 404 height 35
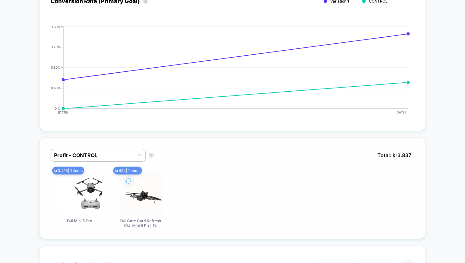
scroll to position [440, 0]
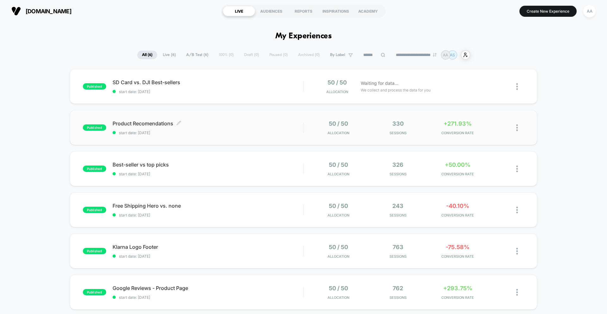
click at [157, 126] on span "Product Recomendations Click to edit experience details" at bounding box center [208, 123] width 191 height 6
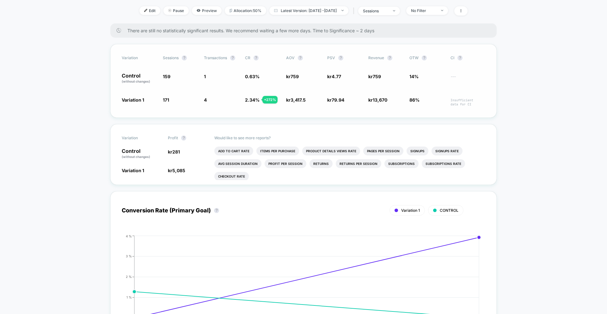
scroll to position [84, 0]
click at [252, 104] on span "2.34 % + 272 %" at bounding box center [262, 101] width 35 height 10
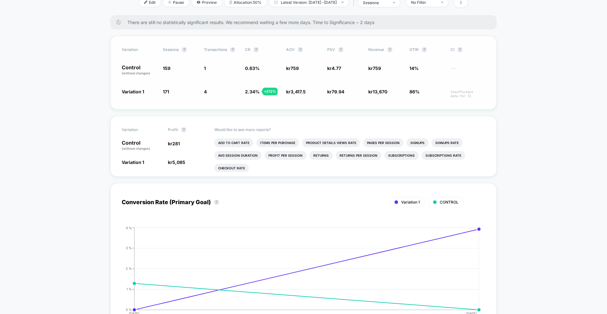
scroll to position [91, 0]
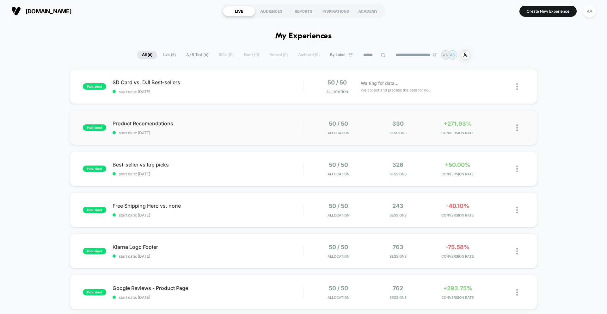
scroll to position [11, 0]
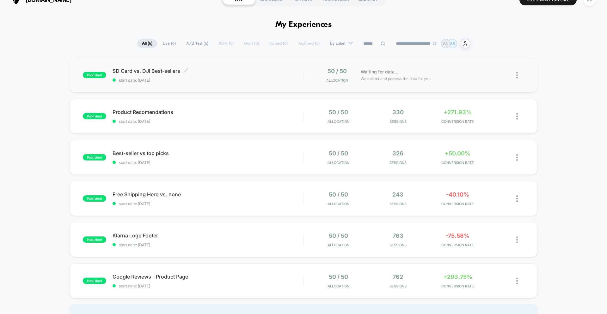
click at [239, 80] on span "start date: [DATE]" at bounding box center [208, 80] width 191 height 5
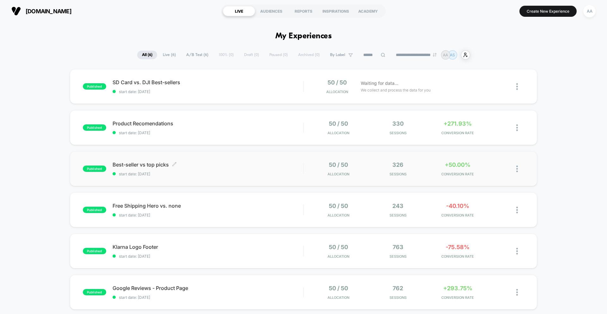
click at [229, 174] on span "start date: [DATE]" at bounding box center [208, 173] width 191 height 5
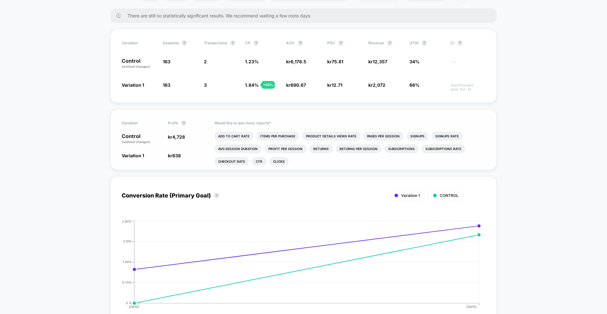
scroll to position [95, 0]
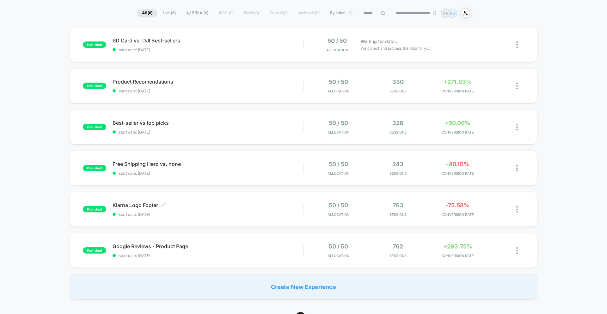
scroll to position [42, 0]
click at [206, 237] on div "published Google Reviews - Product Page start date: 24.9.2025 50 / 50 Allocatio…" at bounding box center [303, 249] width 467 height 35
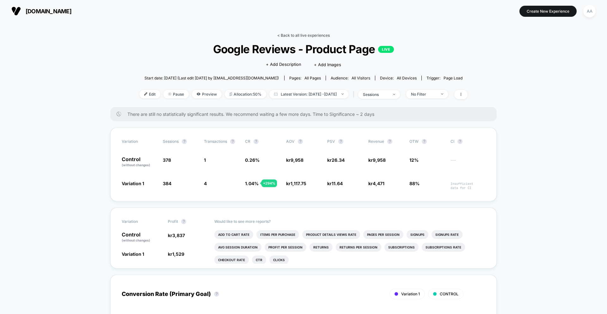
click at [296, 37] on link "< Back to all live experiences" at bounding box center [303, 35] width 52 height 5
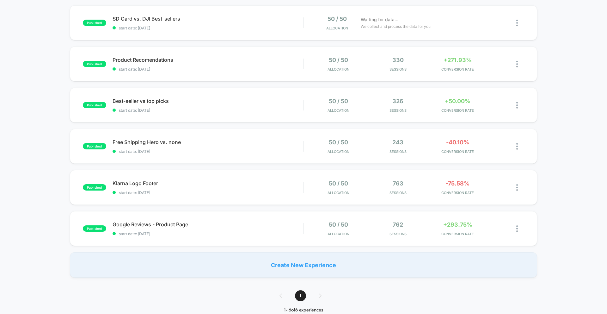
scroll to position [68, 0]
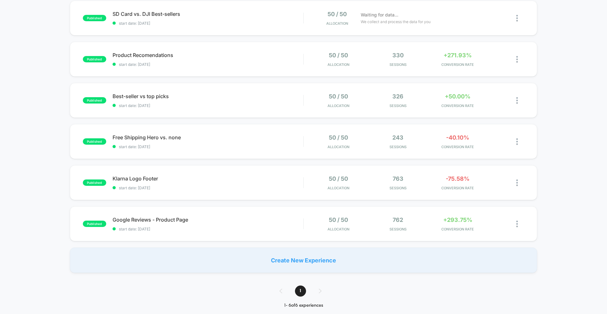
click at [298, 266] on div "Create New Experience" at bounding box center [303, 259] width 467 height 25
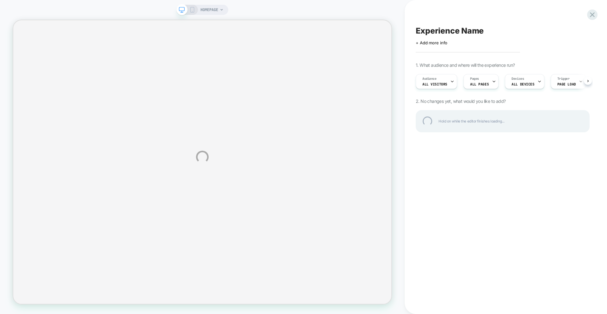
click at [488, 82] on div "HOMEPAGE Experience Name Click to edit experience details + Add more info 1. Wh…" at bounding box center [303, 157] width 607 height 314
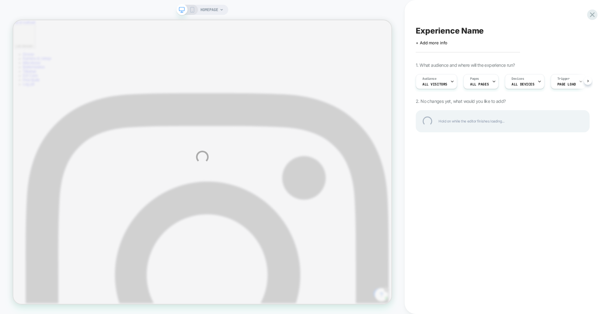
click at [475, 84] on div "HOMEPAGE Experience Name Click to edit experience details + Add more info 1. Wh…" at bounding box center [303, 157] width 607 height 314
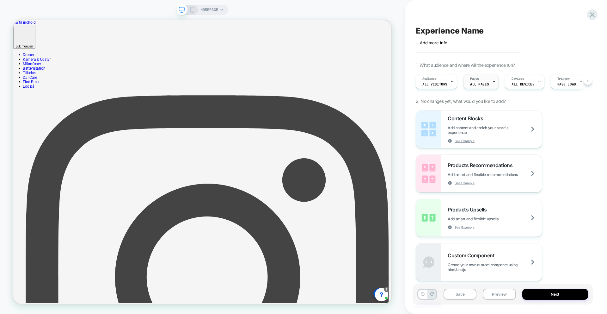
scroll to position [0, 0]
click at [479, 81] on div "Pages ALL PAGES" at bounding box center [479, 81] width 31 height 14
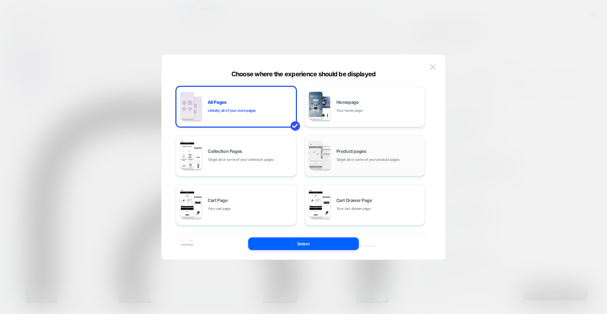
click at [343, 164] on div "Product pages Target all or some of your product pages" at bounding box center [365, 155] width 114 height 35
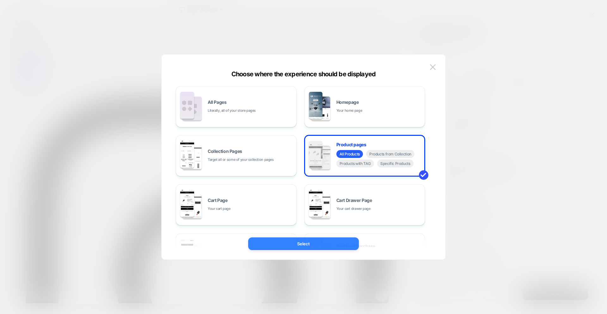
click at [326, 246] on button "Select" at bounding box center [303, 243] width 111 height 13
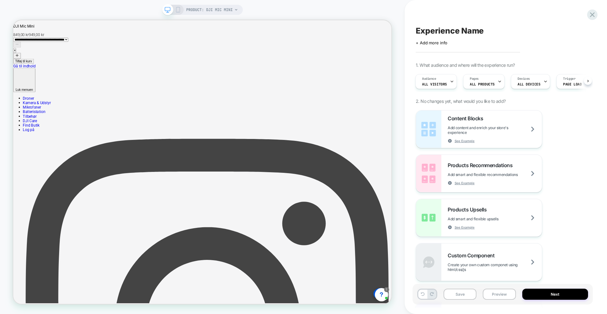
scroll to position [0, 1]
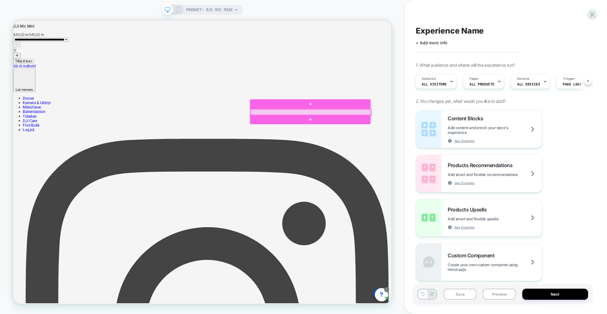
click at [435, 141] on div at bounding box center [410, 143] width 161 height 8
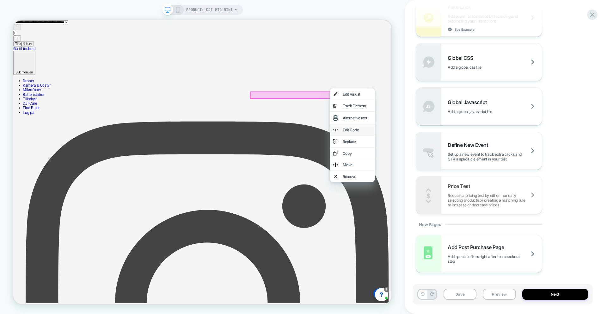
scroll to position [17, 0]
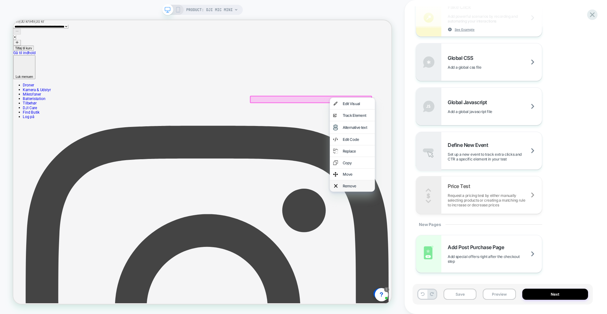
click at [471, 244] on div "Remove" at bounding box center [472, 241] width 39 height 6
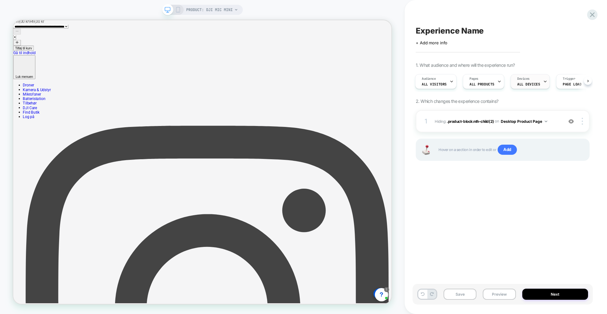
scroll to position [0, 0]
click at [518, 121] on button "Desktop Product Page" at bounding box center [524, 121] width 46 height 8
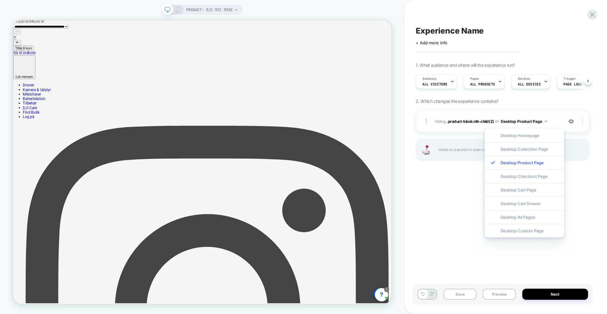
click at [583, 125] on div "1 Hiding : .product-block:nth-child(2) .product-block:nth-child(2) on Desktop P…" at bounding box center [503, 121] width 174 height 22
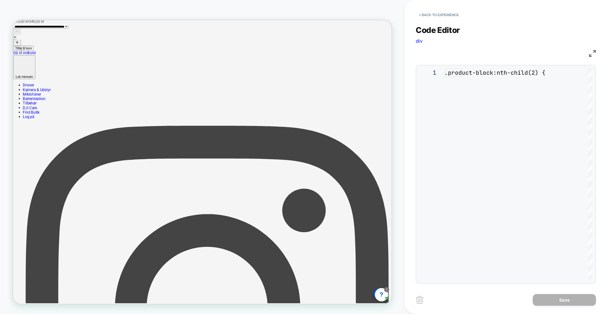
scroll to position [26, 0]
click at [427, 14] on button "< Back to experience" at bounding box center [439, 15] width 46 height 10
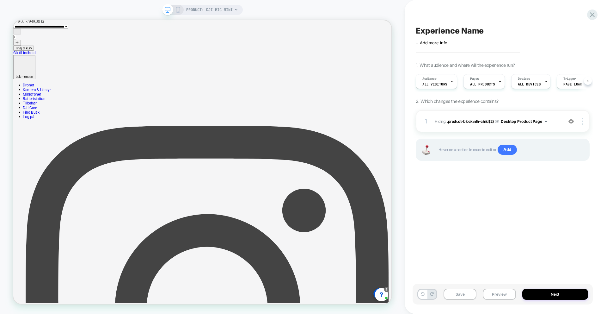
scroll to position [0, 0]
click at [583, 123] on div at bounding box center [583, 121] width 12 height 7
click at [584, 124] on div at bounding box center [583, 121] width 12 height 7
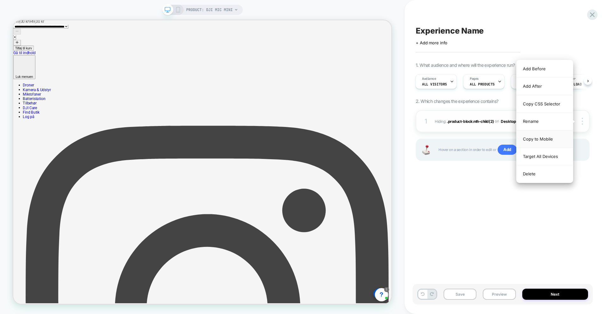
click at [549, 140] on div "Copy to Mobile" at bounding box center [545, 138] width 56 height 17
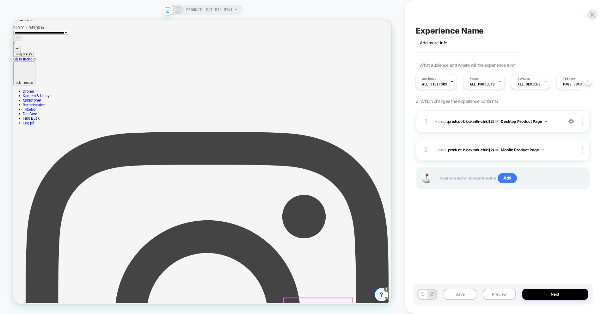
scroll to position [0, 0]
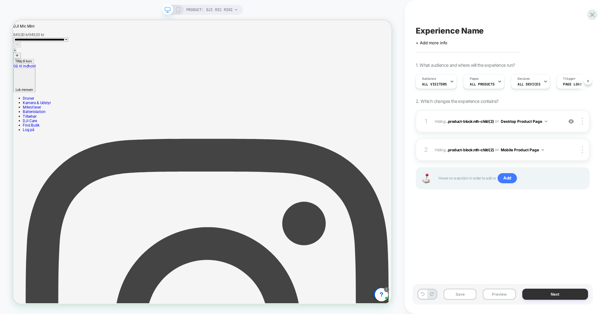
click at [568, 292] on button "Next" at bounding box center [555, 293] width 66 height 11
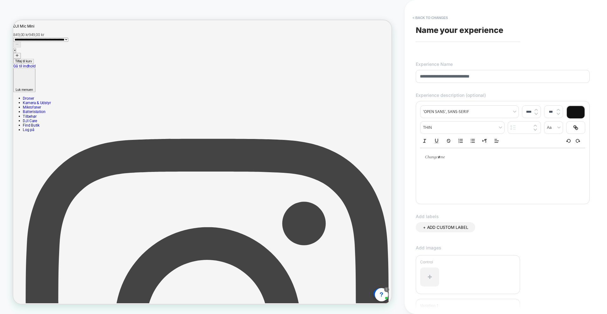
click at [459, 80] on input "**********" at bounding box center [503, 76] width 174 height 13
click at [460, 78] on input "**********" at bounding box center [503, 76] width 174 height 13
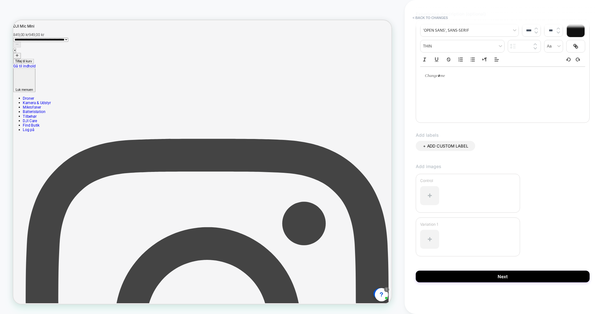
type input "**********"
drag, startPoint x: 520, startPoint y: 291, endPoint x: 521, endPoint y: 279, distance: 12.1
click at [520, 291] on div "**********" at bounding box center [503, 156] width 180 height 301
click at [521, 278] on button "Next" at bounding box center [503, 276] width 174 height 12
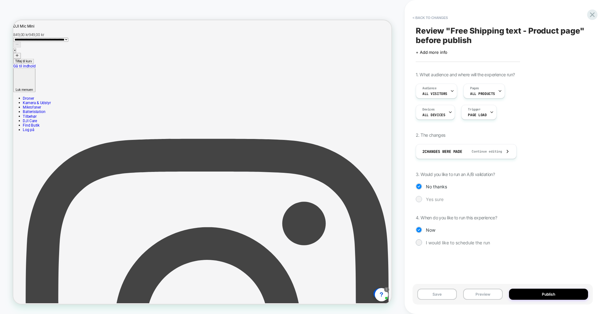
click at [440, 199] on span "Yes sure" at bounding box center [435, 198] width 18 height 5
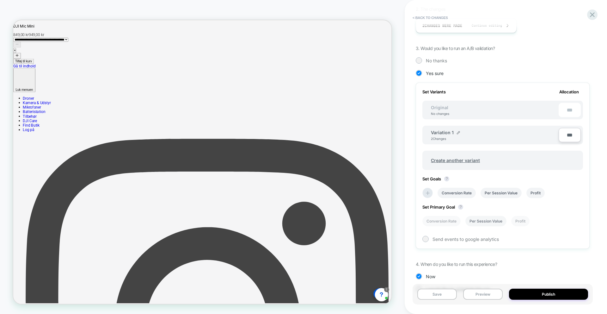
scroll to position [145, 0]
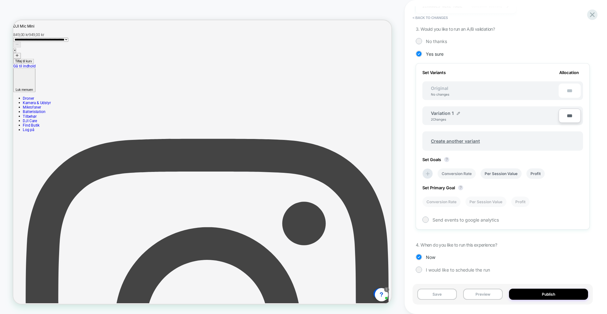
click at [461, 175] on li "Conversion Rate" at bounding box center [457, 173] width 38 height 10
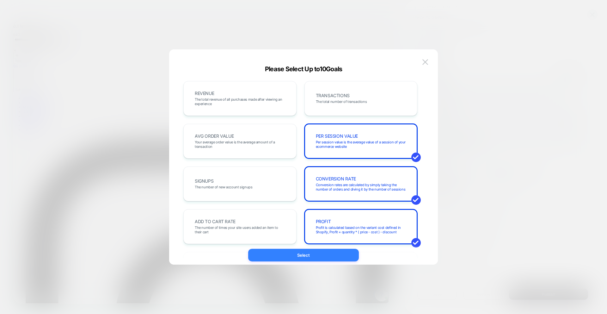
click at [341, 254] on button "Select" at bounding box center [303, 255] width 111 height 13
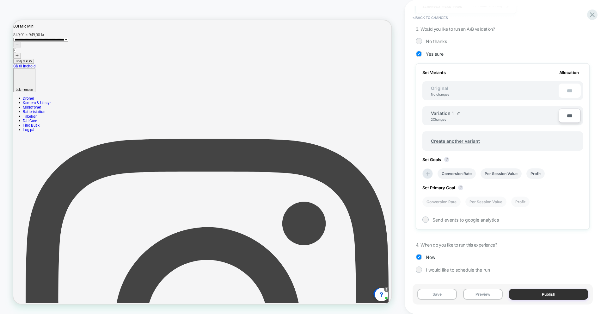
click at [536, 298] on button "Publish" at bounding box center [548, 293] width 79 height 11
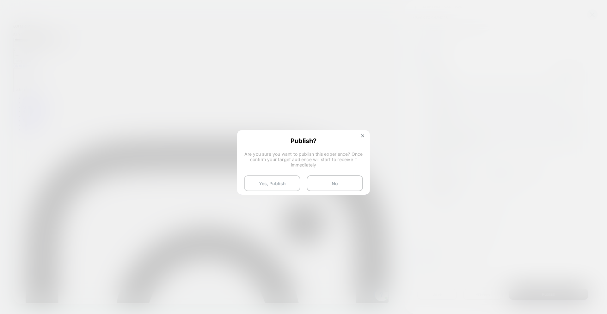
click at [270, 181] on button "Yes, Publish" at bounding box center [272, 183] width 56 height 16
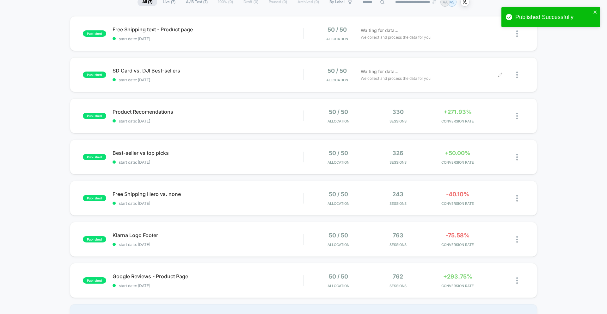
scroll to position [52, 0]
click at [519, 160] on div at bounding box center [520, 157] width 8 height 15
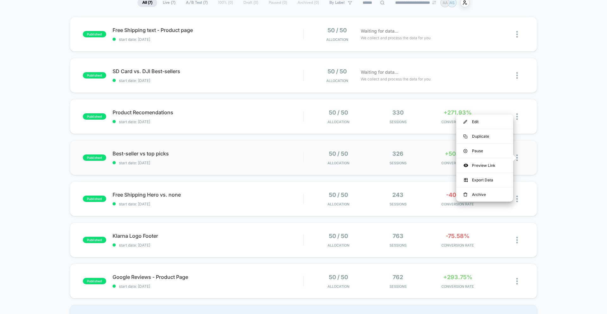
click at [279, 149] on div "published Best-seller vs top picks start date: 24.9.2025 50 / 50 Allocation 326…" at bounding box center [303, 157] width 467 height 35
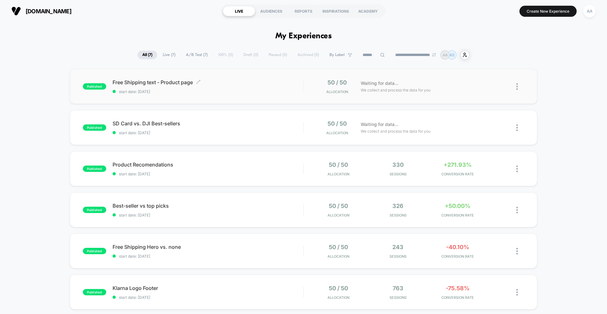
click at [154, 90] on span "start date: [DATE]" at bounding box center [208, 91] width 191 height 5
click at [220, 126] on span "SD Card vs. DJI Best-sellers Click to edit experience details" at bounding box center [208, 123] width 191 height 6
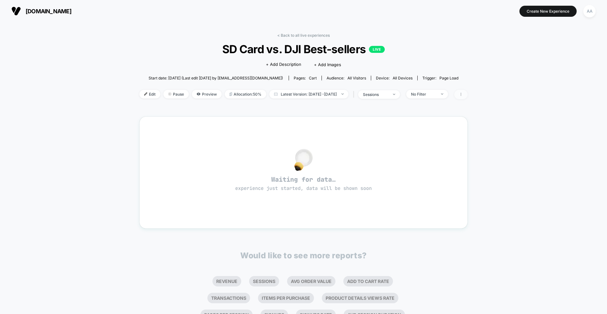
click at [463, 95] on icon at bounding box center [461, 94] width 4 height 4
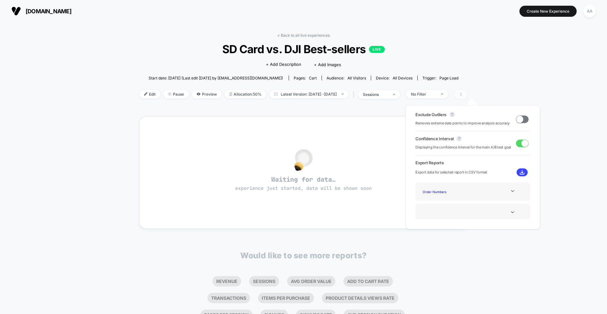
click at [468, 92] on span at bounding box center [460, 94] width 13 height 9
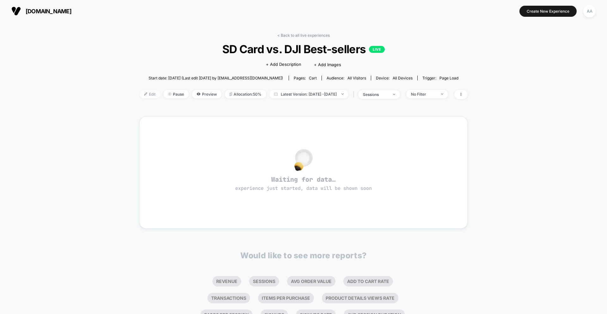
click at [142, 96] on span "Edit" at bounding box center [149, 94] width 21 height 9
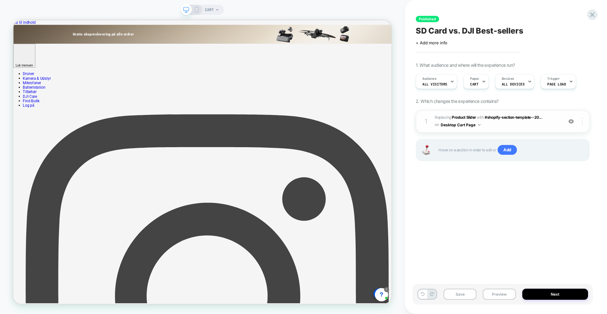
scroll to position [0, 0]
click at [583, 122] on img at bounding box center [582, 121] width 1 height 7
click at [586, 120] on div at bounding box center [583, 121] width 12 height 7
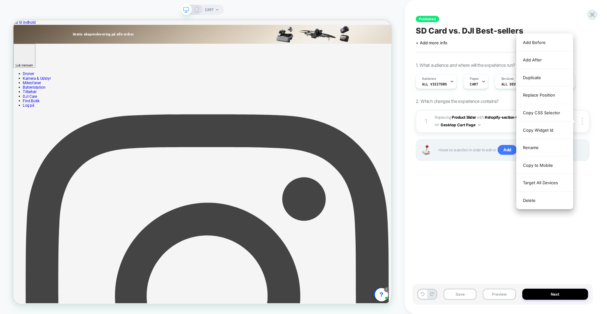
click at [552, 162] on div "Copy to Mobile" at bounding box center [545, 165] width 56 height 17
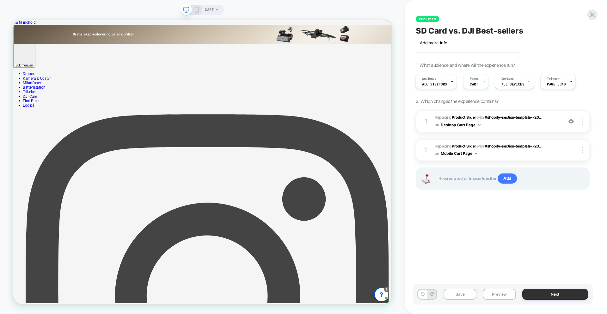
click at [558, 293] on button "Next" at bounding box center [555, 293] width 66 height 11
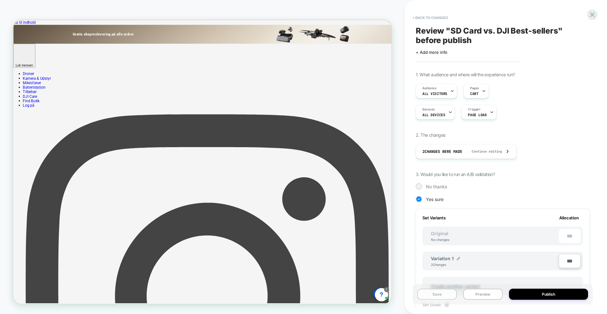
click at [429, 295] on button "Save" at bounding box center [437, 293] width 40 height 11
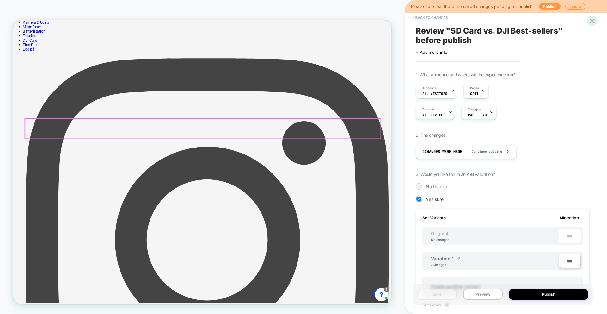
scroll to position [107, 0]
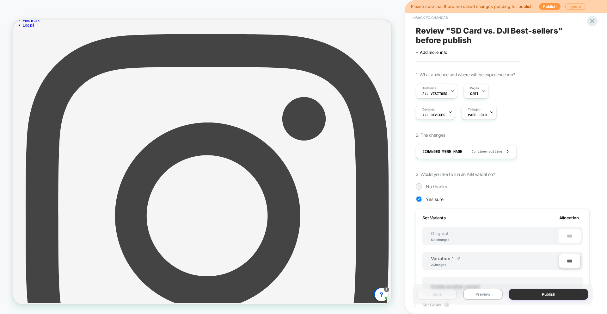
click at [549, 290] on button "Publish" at bounding box center [548, 293] width 79 height 11
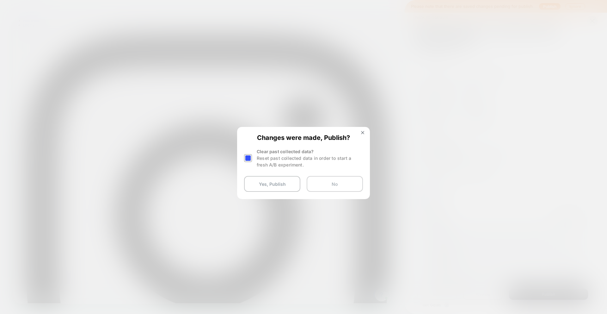
click at [322, 185] on button "No" at bounding box center [335, 184] width 56 height 16
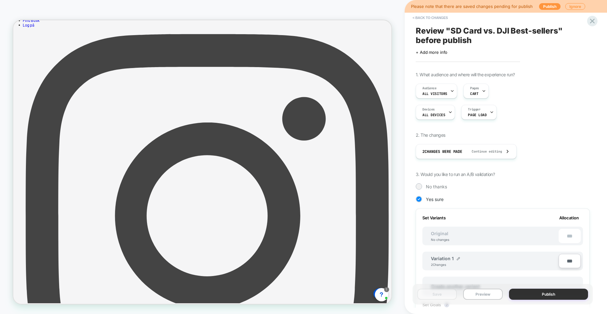
click at [558, 296] on button "Publish" at bounding box center [548, 293] width 79 height 11
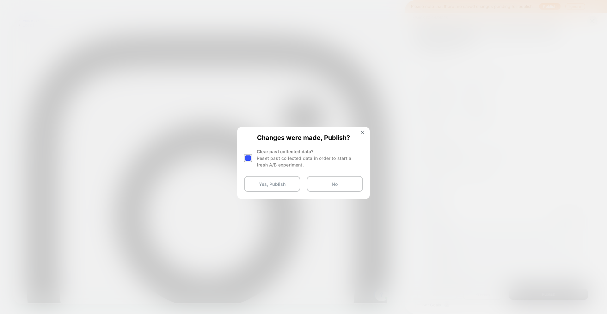
click at [250, 160] on div at bounding box center [248, 158] width 8 height 8
click at [280, 185] on button "Yes, Publish" at bounding box center [272, 184] width 56 height 16
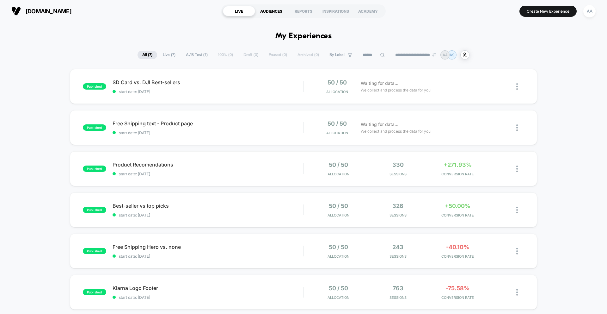
click at [267, 9] on div "AUDIENCES" at bounding box center [271, 11] width 32 height 10
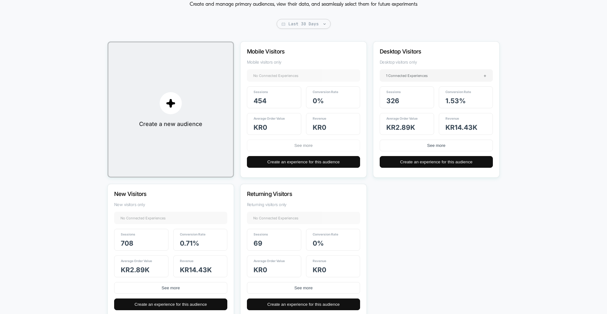
scroll to position [73, 0]
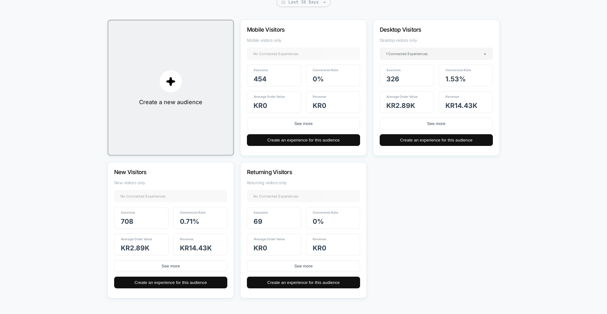
click at [188, 268] on button "See more" at bounding box center [170, 266] width 113 height 12
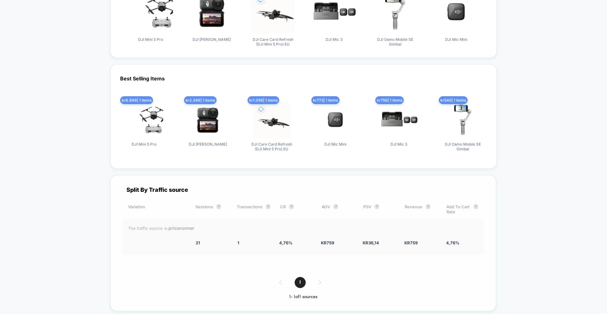
scroll to position [243, 0]
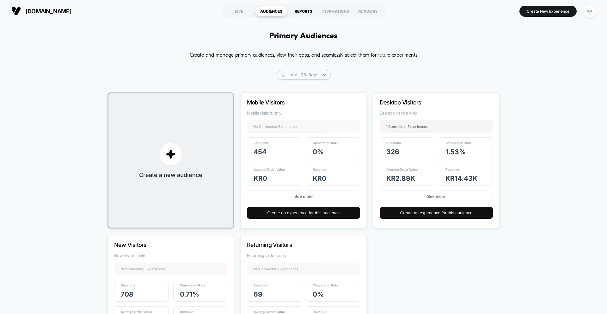
click at [297, 6] on div "REPORTS" at bounding box center [303, 11] width 32 height 10
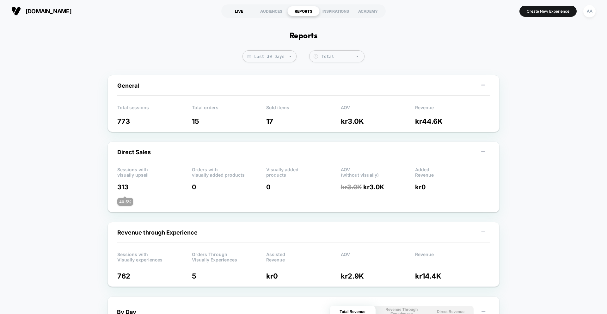
click at [243, 9] on div "LIVE" at bounding box center [239, 11] width 32 height 10
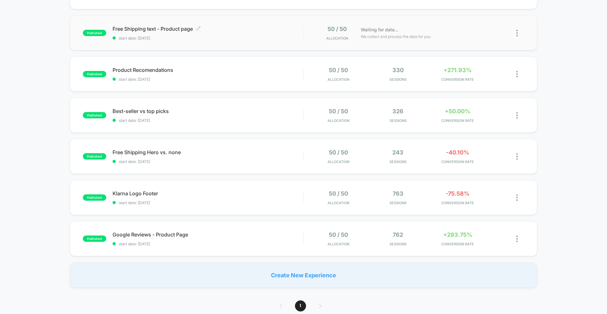
scroll to position [95, 0]
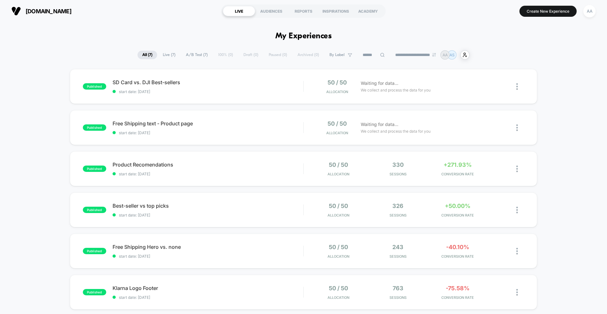
scroll to position [1, 0]
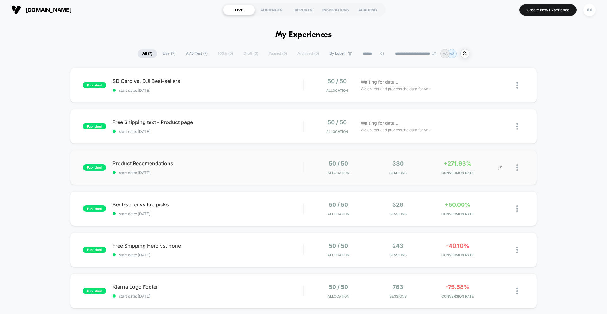
click at [428, 172] on div "50 / 50 Allocation 330 Sessions +271.93% CONVERSION RATE" at bounding box center [405, 167] width 190 height 15
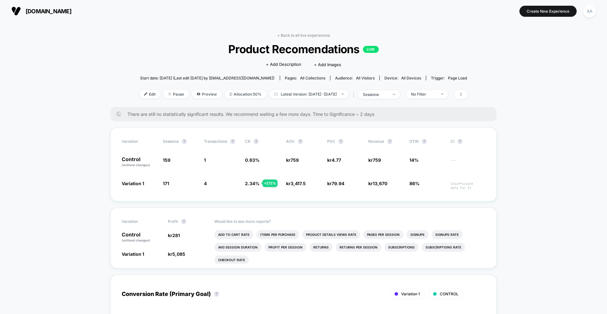
click at [188, 112] on span "There are still no statistically significant results. We recommend waiting a fe…" at bounding box center [305, 113] width 357 height 5
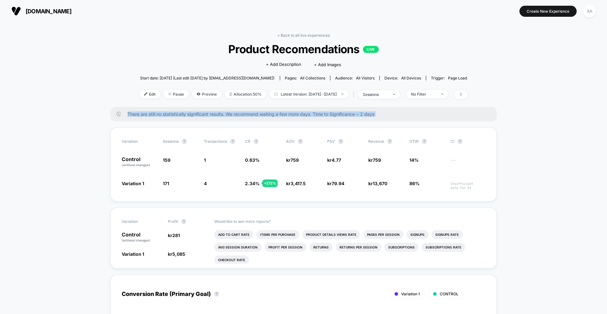
click at [188, 112] on span "There are still no statistically significant results. We recommend waiting a fe…" at bounding box center [305, 113] width 357 height 5
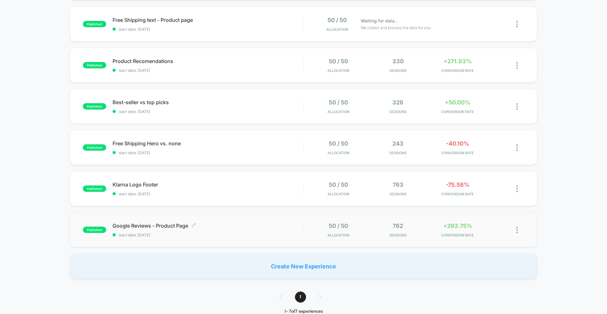
scroll to position [105, 0]
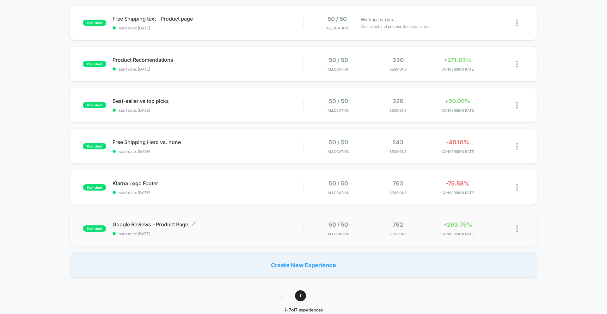
click at [218, 225] on span "Google Reviews - Product Page Click to edit experience details" at bounding box center [208, 224] width 191 height 6
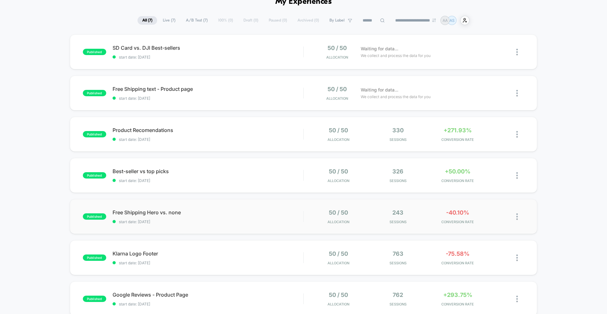
scroll to position [35, 0]
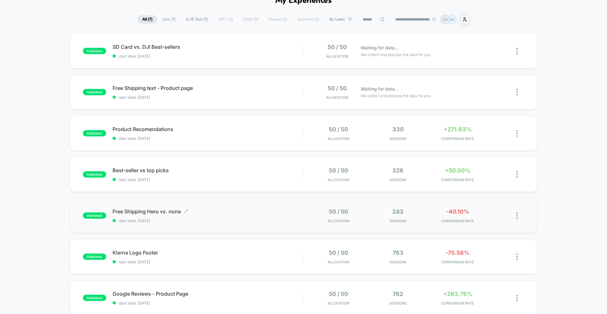
click at [162, 210] on span "Free Shipping Hero vs. none Click to edit experience details" at bounding box center [208, 211] width 191 height 6
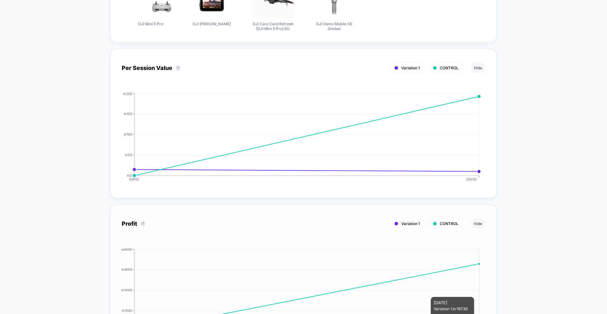
scroll to position [456, 0]
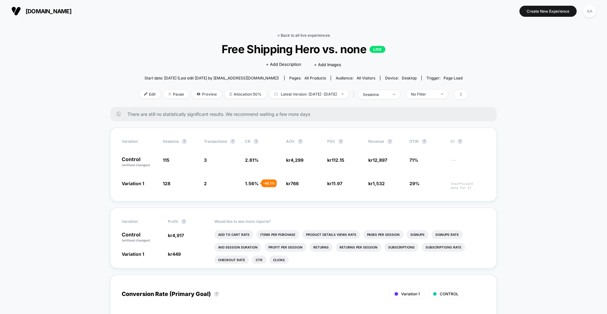
click at [287, 37] on link "< Back to all live experiences" at bounding box center [303, 35] width 52 height 5
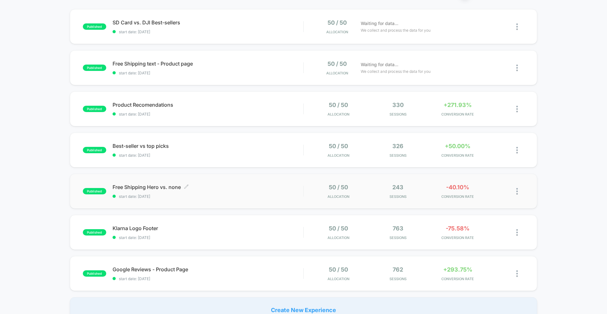
scroll to position [61, 0]
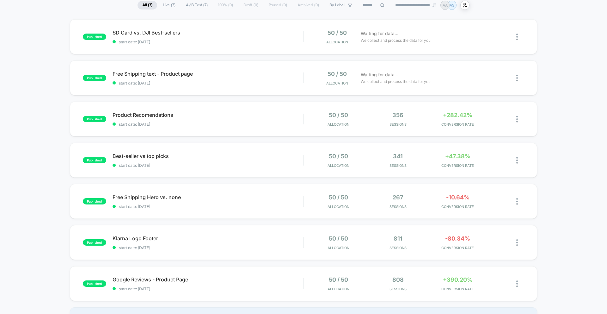
scroll to position [124, 0]
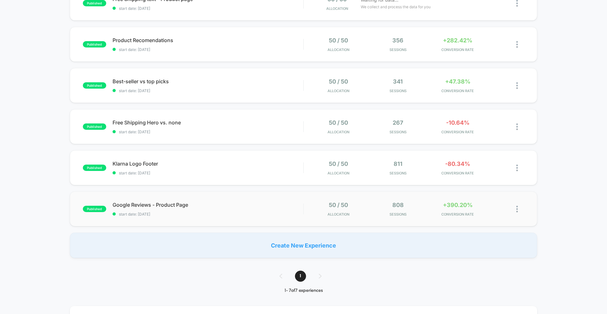
click at [168, 202] on span "Google Reviews - Product Page" at bounding box center [208, 204] width 191 height 6
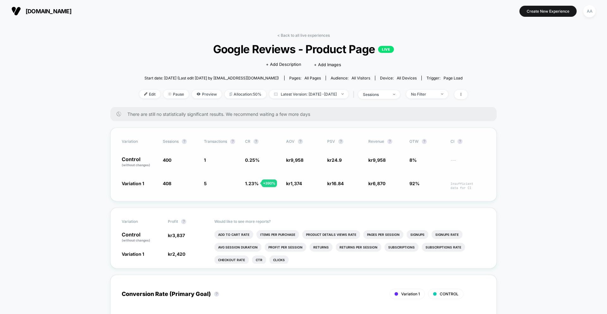
scroll to position [152, 0]
click at [267, 184] on div "+ 390 %" at bounding box center [269, 183] width 15 height 8
click at [229, 182] on span "5 + 390 %" at bounding box center [221, 185] width 35 height 10
click at [141, 183] on span "Variation 1" at bounding box center [133, 183] width 22 height 5
drag, startPoint x: 141, startPoint y: 183, endPoint x: 167, endPoint y: 161, distance: 34.1
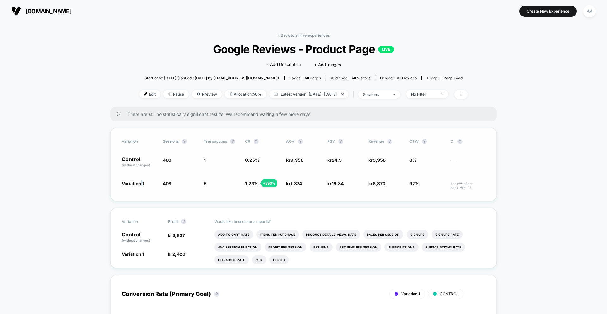
click at [141, 183] on span "Variation 1" at bounding box center [133, 183] width 22 height 5
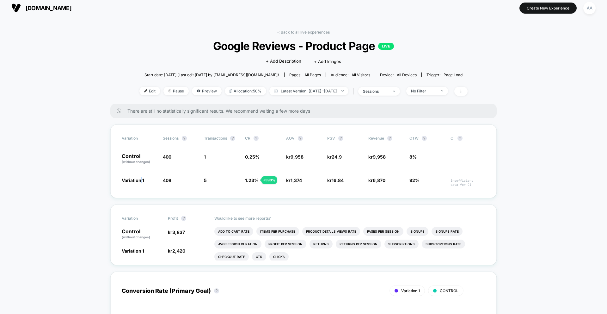
scroll to position [3, 0]
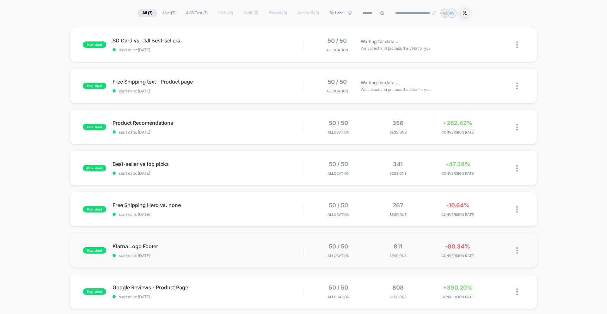
scroll to position [105, 0]
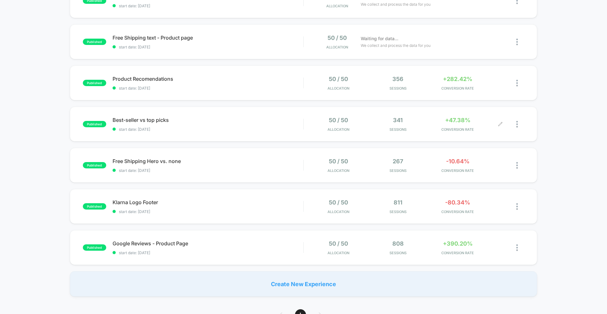
scroll to position [91, 0]
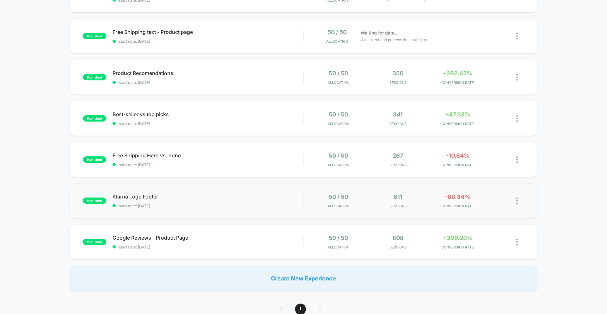
click at [258, 190] on div "published Klarna Logo Footer start date: [DATE] 50 / 50 Allocation 811 Sessions…" at bounding box center [303, 200] width 467 height 35
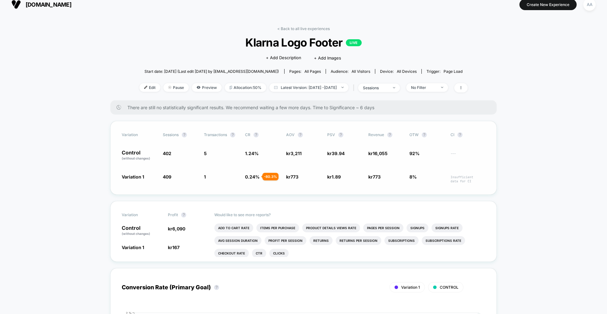
scroll to position [7, 0]
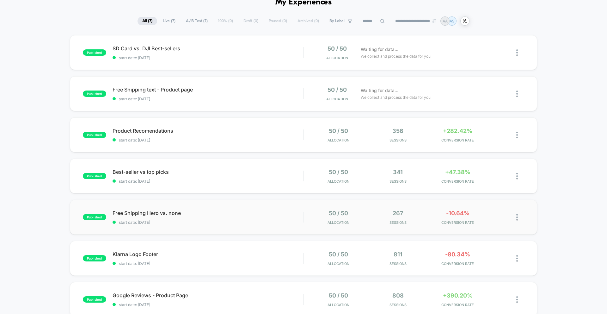
scroll to position [34, 0]
click at [305, 263] on div "50 / 50 Allocation 811 Sessions -80.34% CONVERSION RATE" at bounding box center [414, 258] width 220 height 15
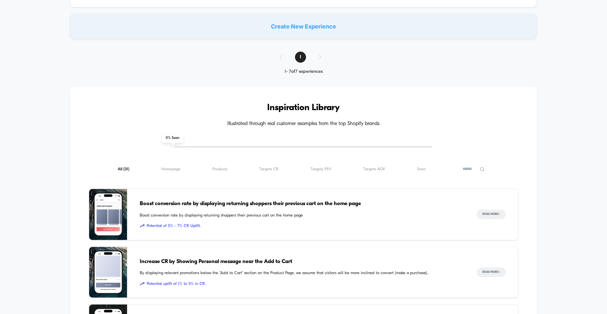
scroll to position [211, 0]
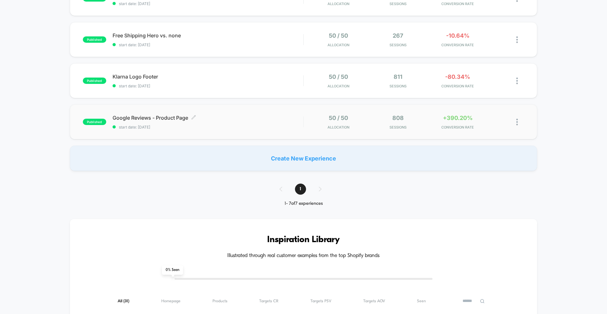
click at [205, 118] on span "Google Reviews - Product Page Click to edit experience details" at bounding box center [208, 117] width 191 height 6
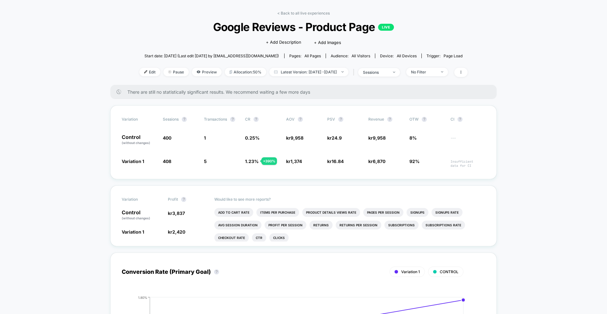
scroll to position [23, 0]
